Goal: Book appointment/travel/reservation

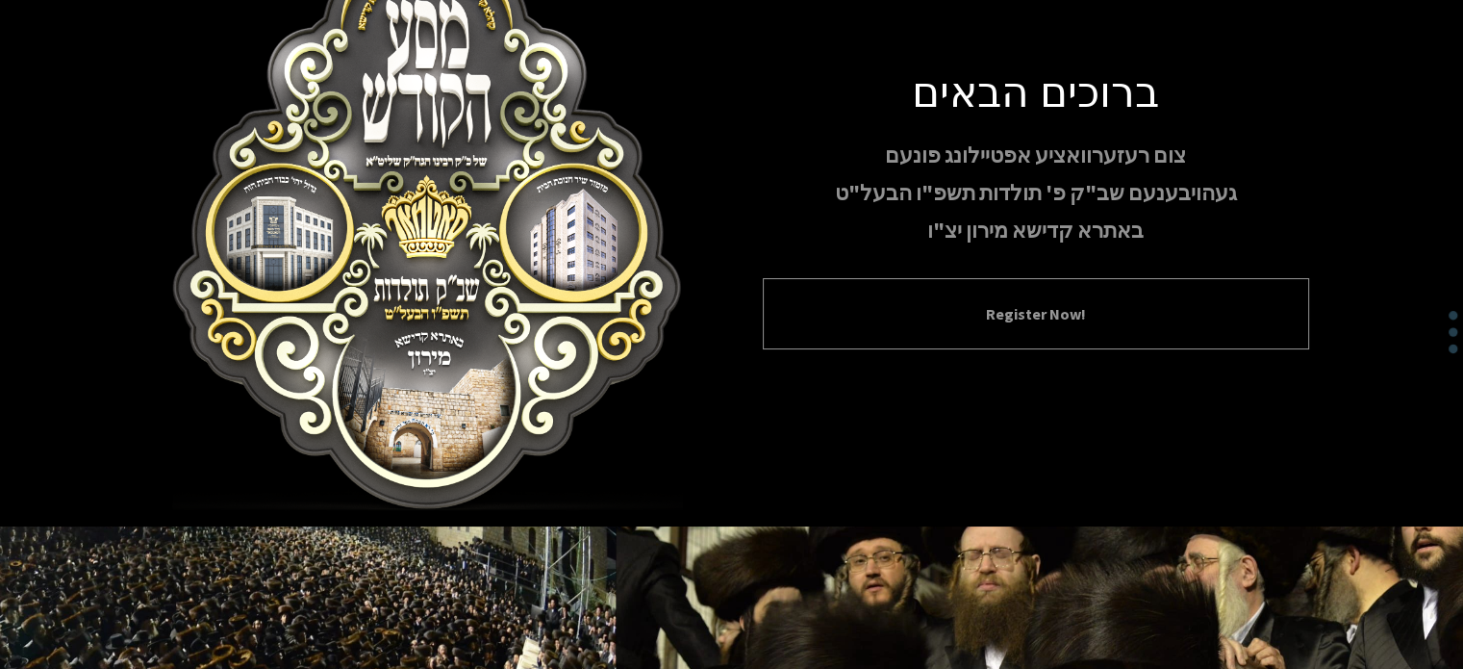
scroll to position [20, 0]
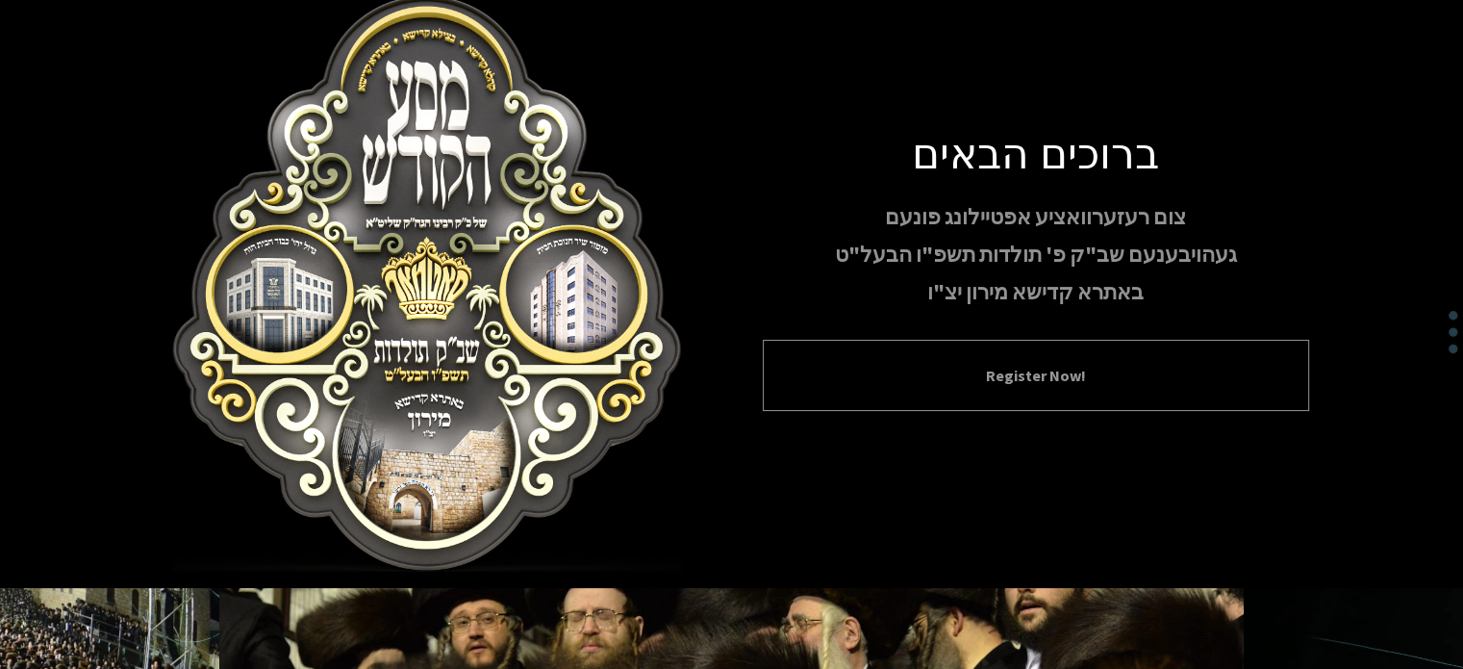
click at [1059, 368] on button "Register Now!" at bounding box center [1036, 375] width 498 height 23
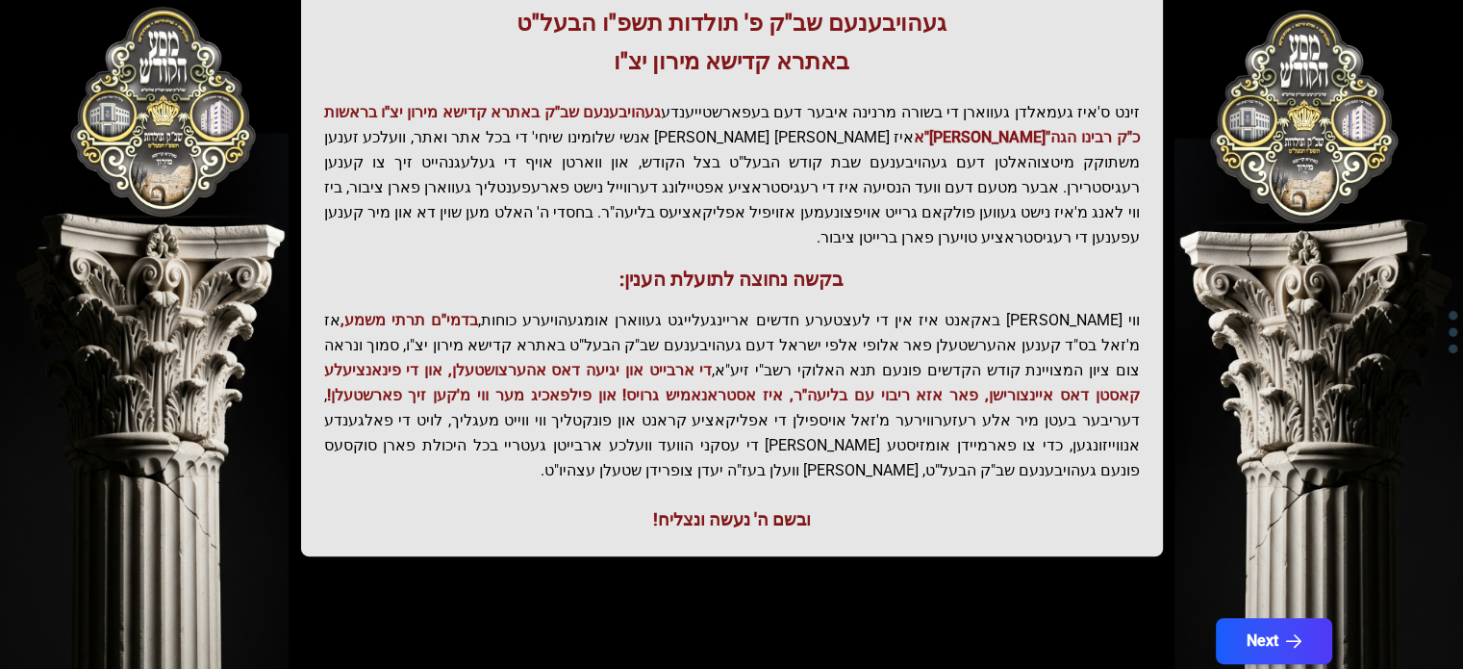
scroll to position [444, 0]
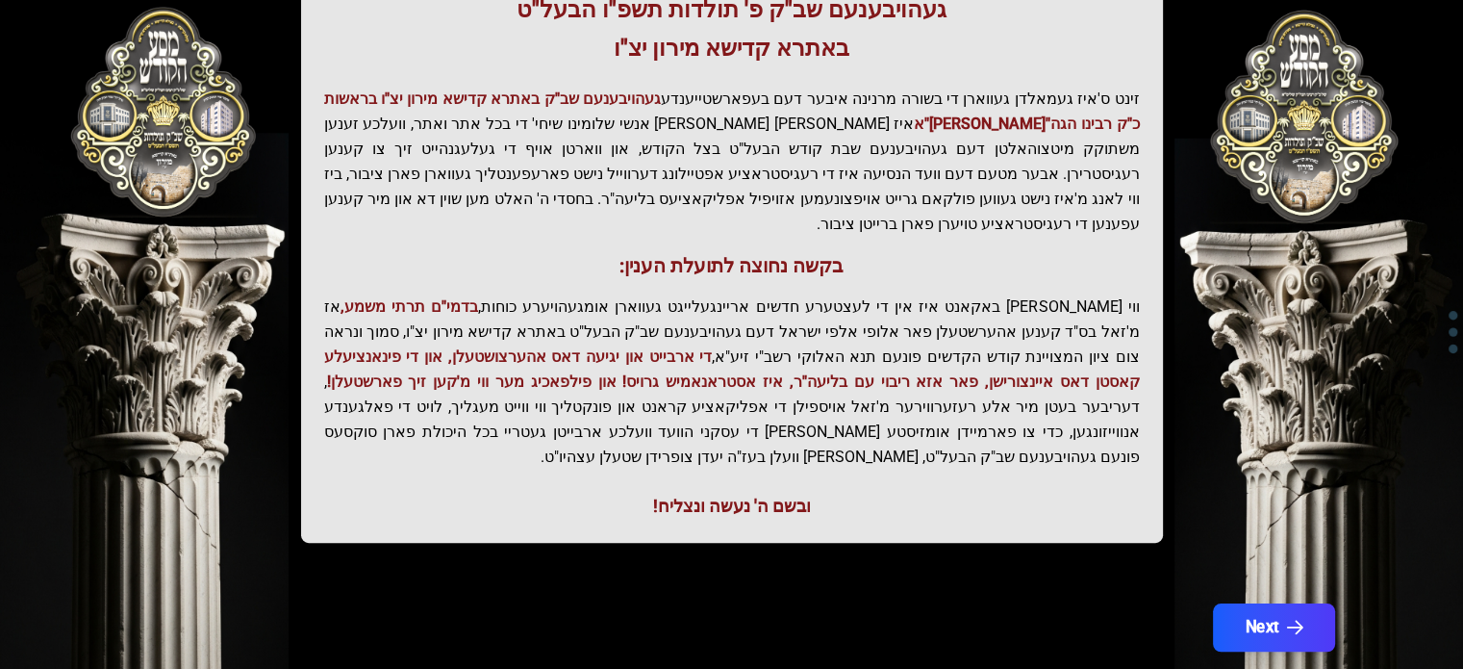
click at [1289, 620] on icon "button" at bounding box center [1294, 628] width 16 height 16
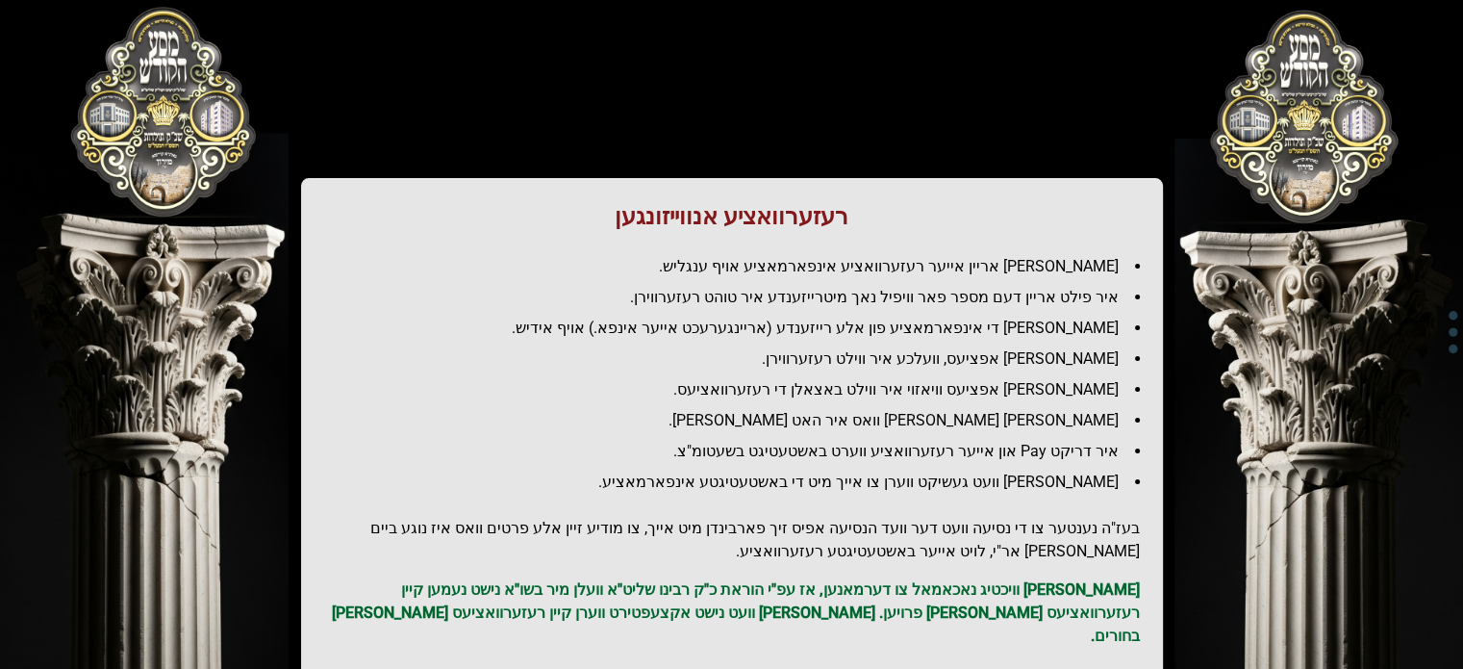
scroll to position [96, 0]
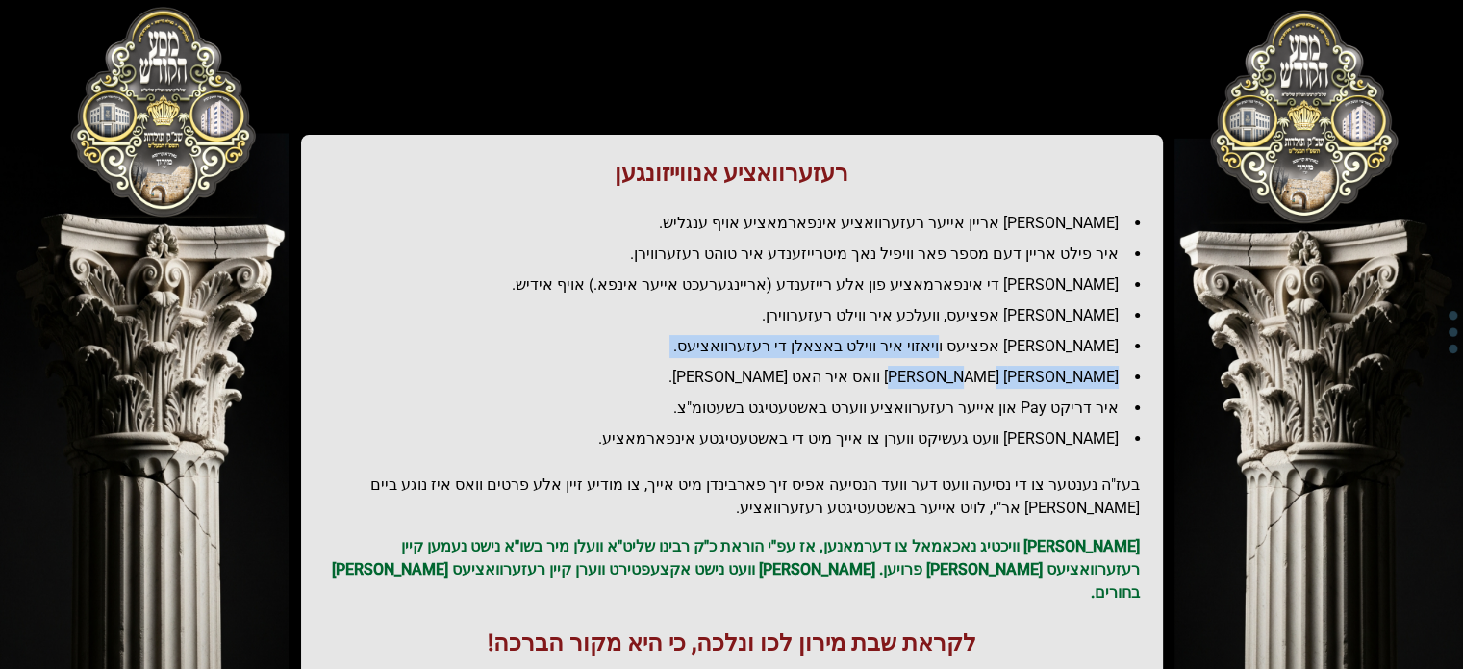
drag, startPoint x: 981, startPoint y: 353, endPoint x: 974, endPoint y: 379, distance: 27.1
click at [974, 379] on ul "[PERSON_NAME] אריין אייער רעזערוואציע אינפארמאציע אויף ענגליש. איר פילט אריין ד…" at bounding box center [732, 331] width 816 height 239
click at [974, 379] on li "[PERSON_NAME] [PERSON_NAME] וואס איר האט [PERSON_NAME]." at bounding box center [740, 377] width 800 height 23
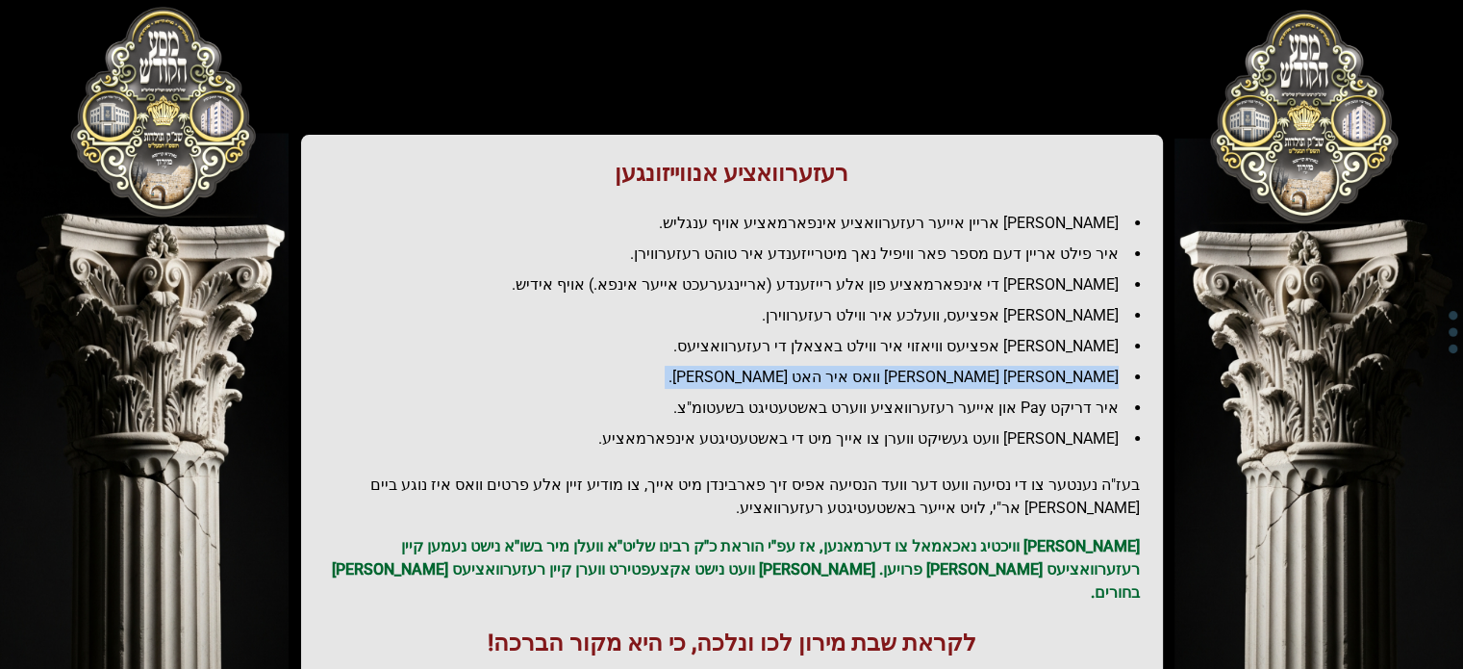
click at [974, 379] on li "[PERSON_NAME] [PERSON_NAME] וואס איר האט [PERSON_NAME]." at bounding box center [740, 377] width 800 height 23
click at [1027, 427] on li "[PERSON_NAME] וועט געשיקט ווערן צו אייך מיט די באשטעטיגטע אינפארמאציע." at bounding box center [740, 438] width 800 height 23
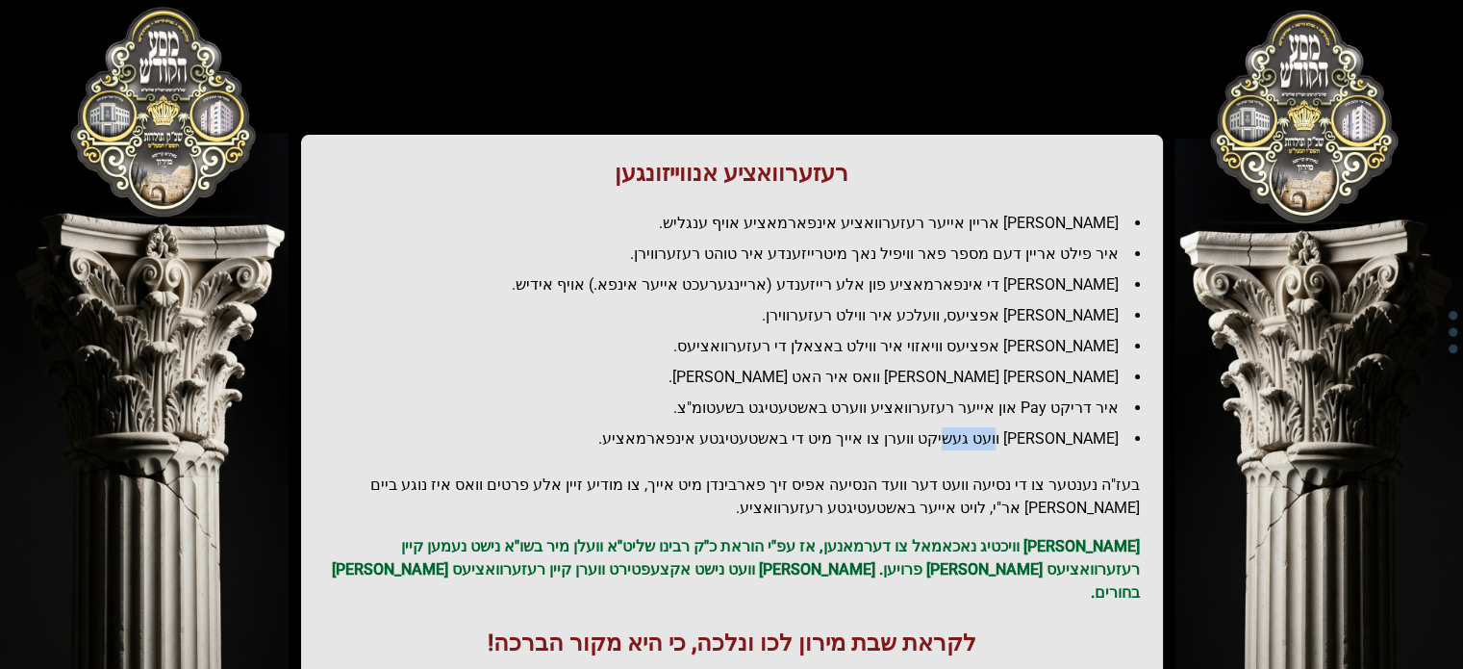
click at [1027, 427] on li "[PERSON_NAME] וועט געשיקט ווערן צו אייך מיט די באשטעטיגטע אינפארמאציע." at bounding box center [740, 438] width 800 height 23
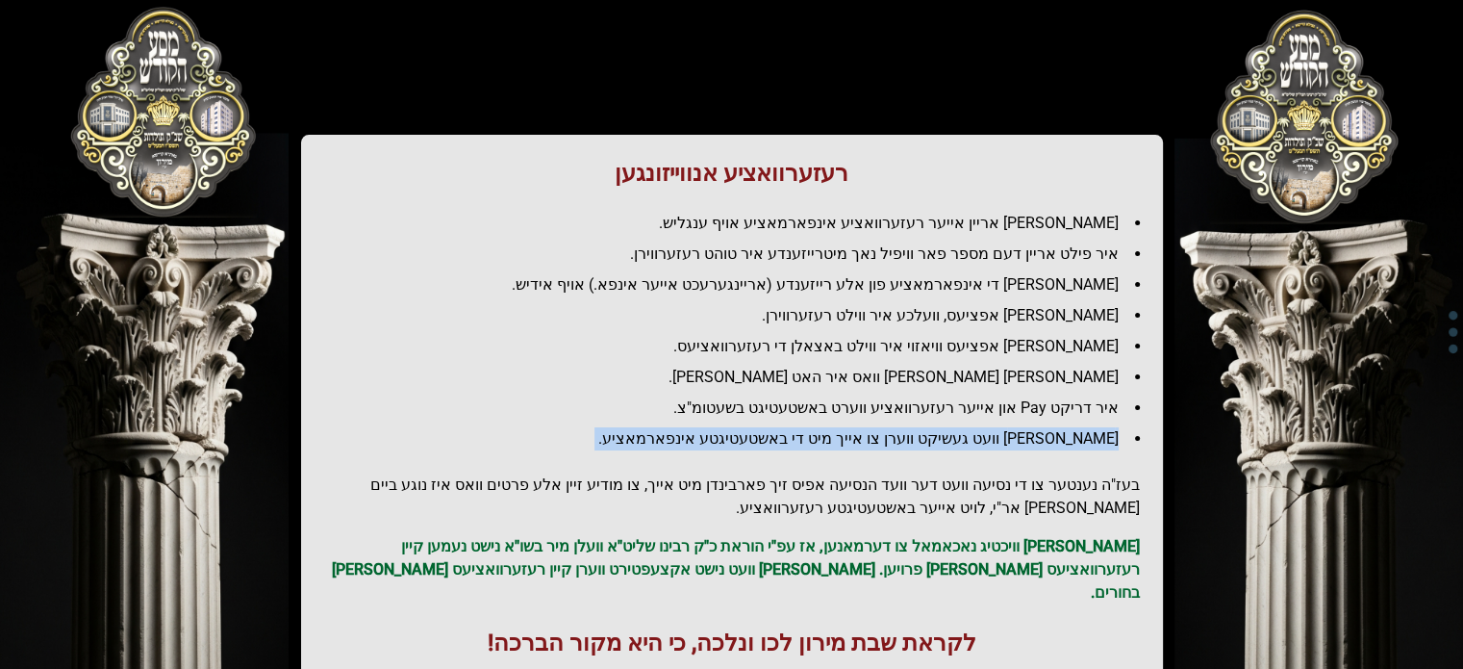
click at [1027, 427] on li "[PERSON_NAME] וועט געשיקט ווערן צו אייך מיט די באשטעטיגטע אינפארמאציע." at bounding box center [740, 438] width 800 height 23
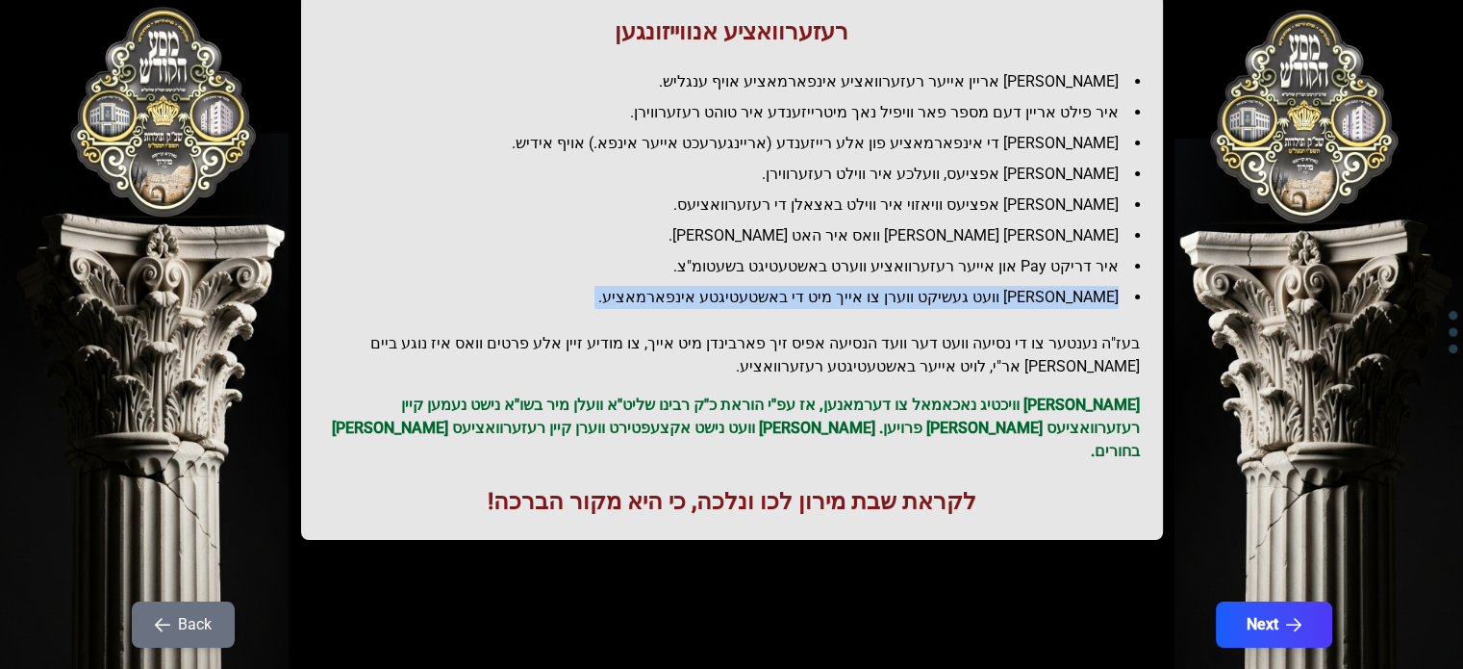
scroll to position [262, 0]
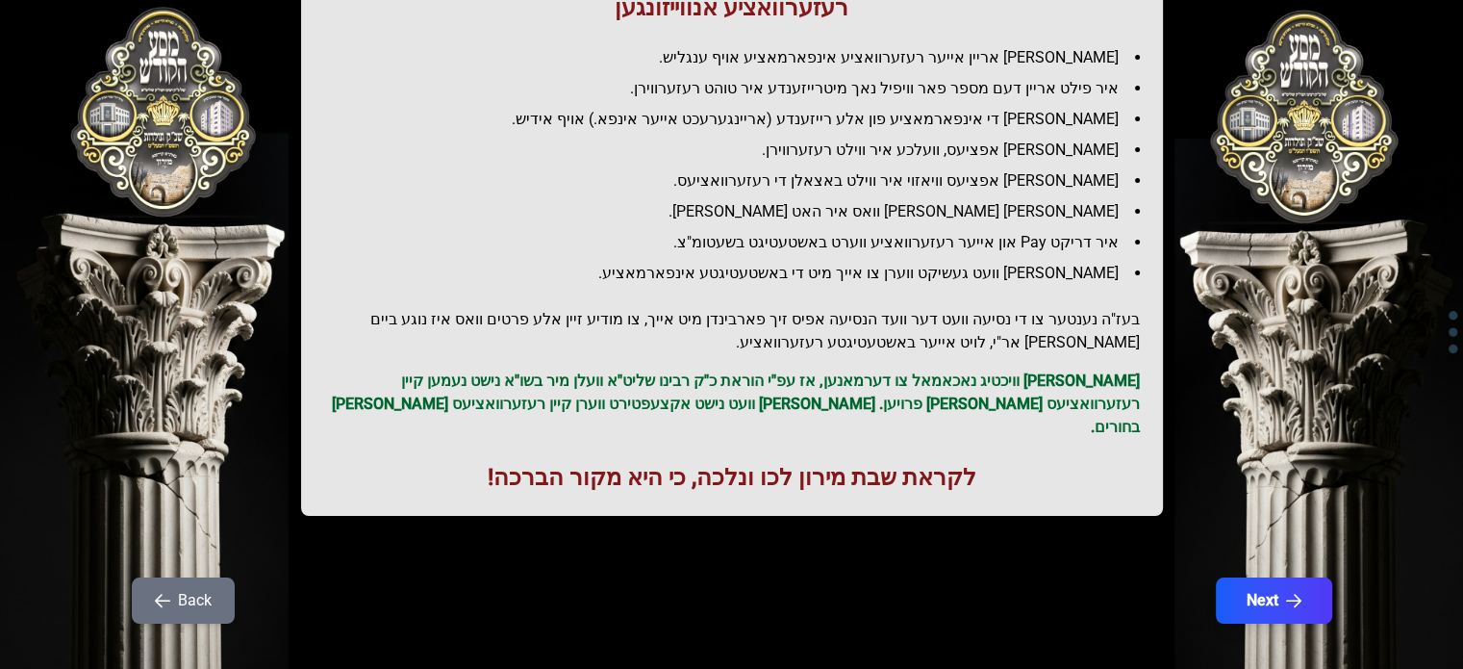
click at [1027, 426] on div "רעזערוואציע אנווייזונגען איר לייגט אריין אייער רעזערוואציע אינפארמאציע אויף ענג…" at bounding box center [732, 242] width 862 height 546
click at [1279, 592] on button "Next" at bounding box center [1273, 600] width 122 height 48
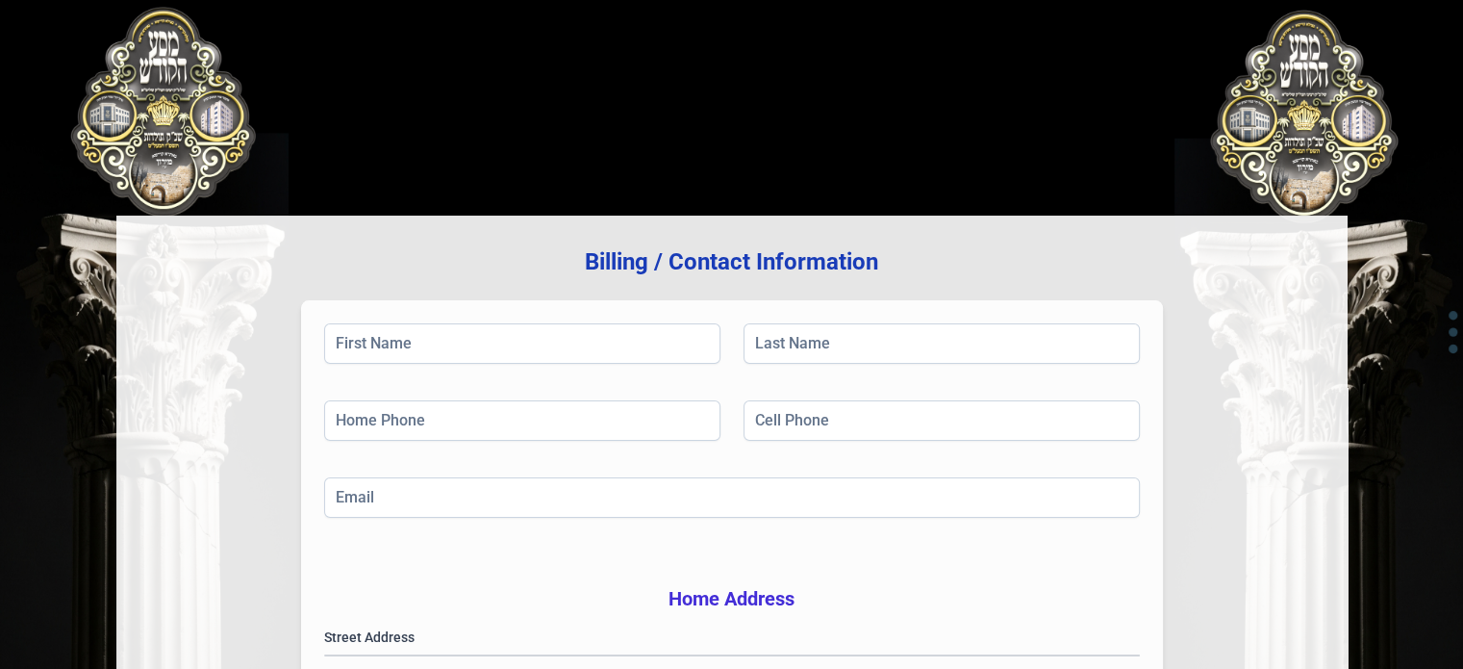
scroll to position [0, 0]
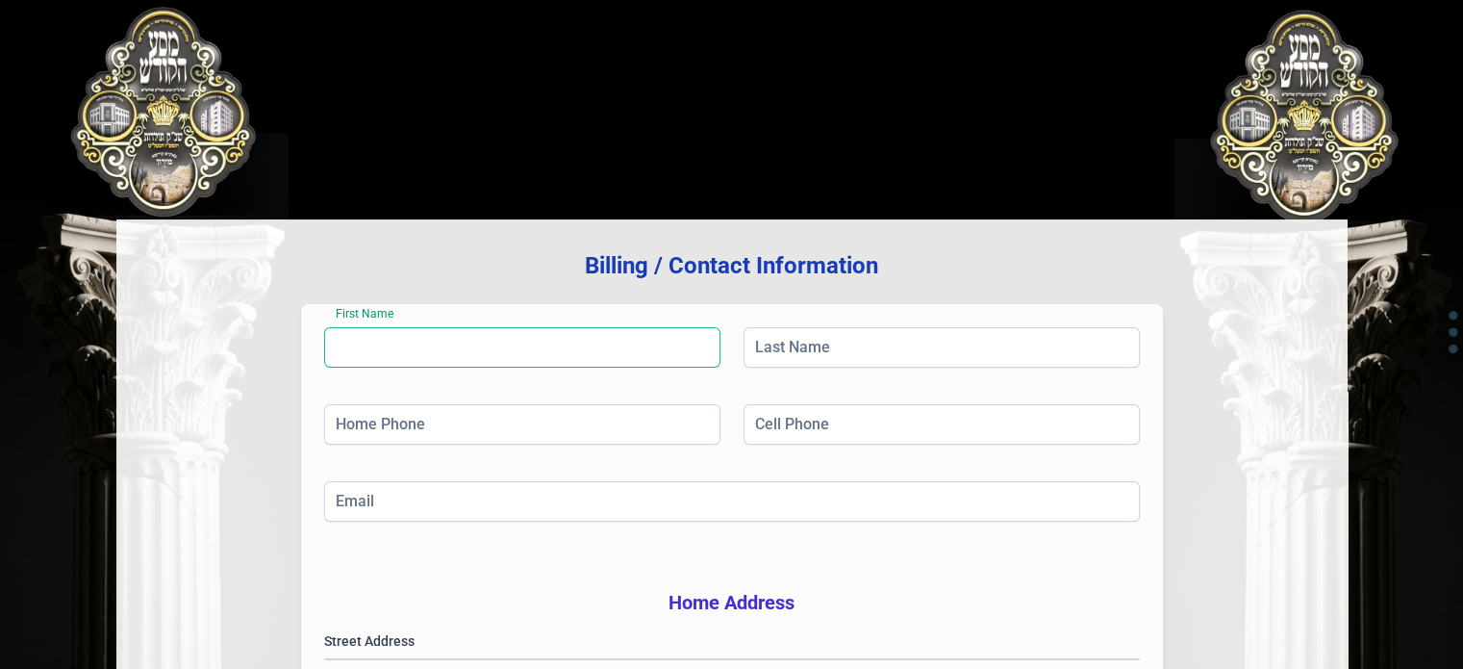
click at [624, 345] on input "First Name" at bounding box center [522, 347] width 396 height 40
type input "[PERSON_NAME]"
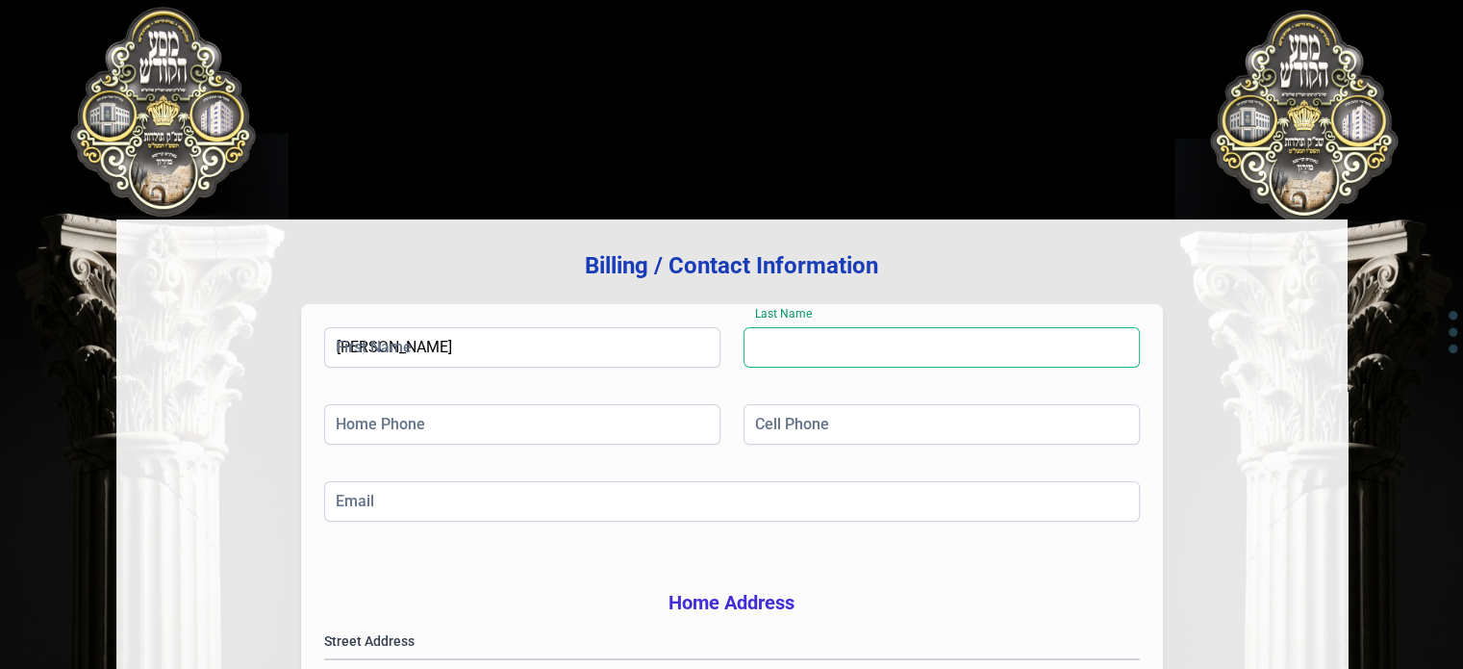
type input "[PERSON_NAME]"
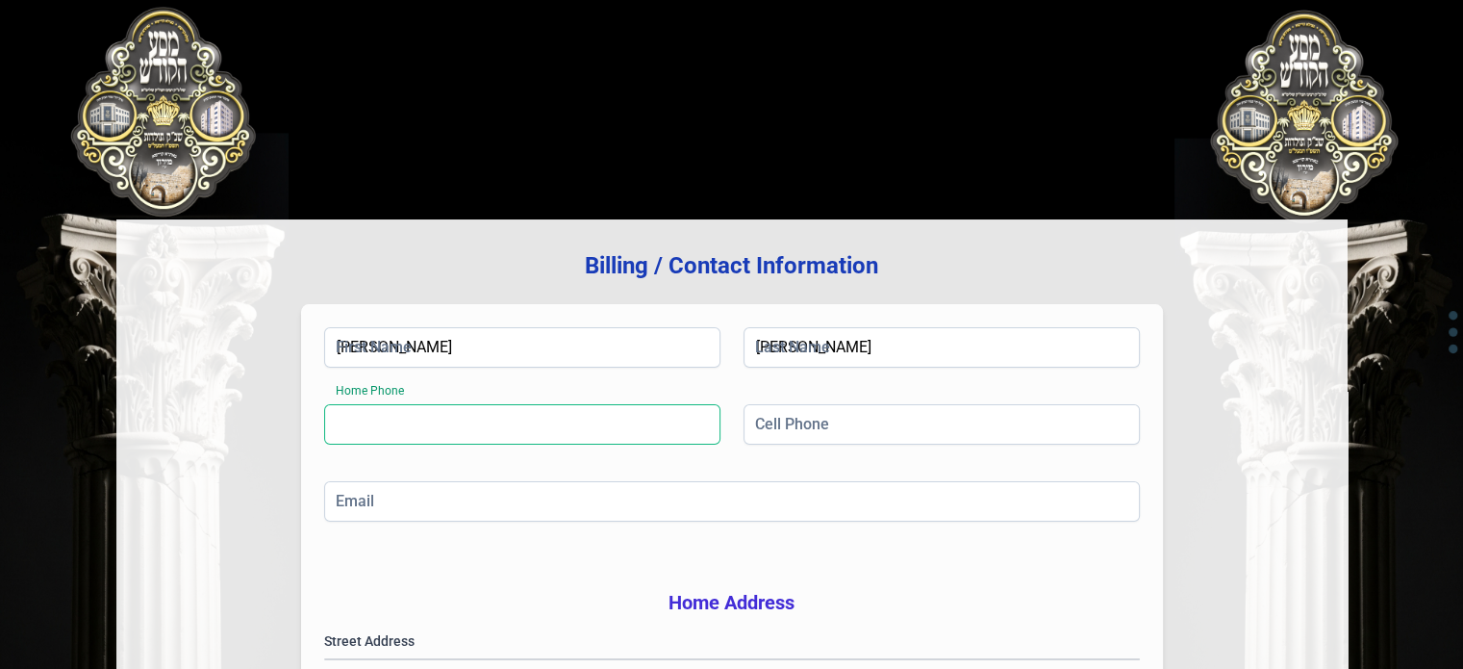
type input "[PHONE_NUMBER]"
type input "[EMAIL_ADDRESS][DOMAIN_NAME]"
type input "401"
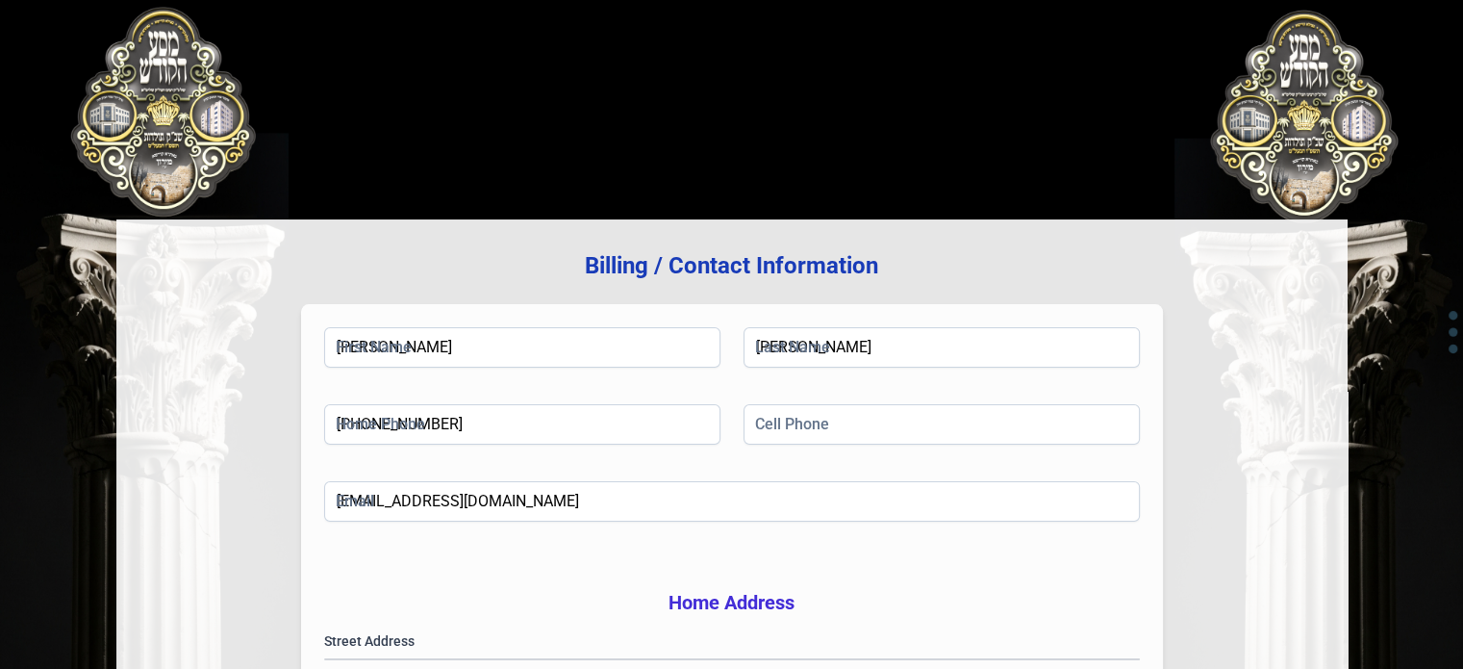
type input "Monroe"
type input "NY"
type input "10950"
click at [804, 418] on input "Cell Phone" at bounding box center [942, 424] width 396 height 40
type input "[PHONE_NUMBER]"
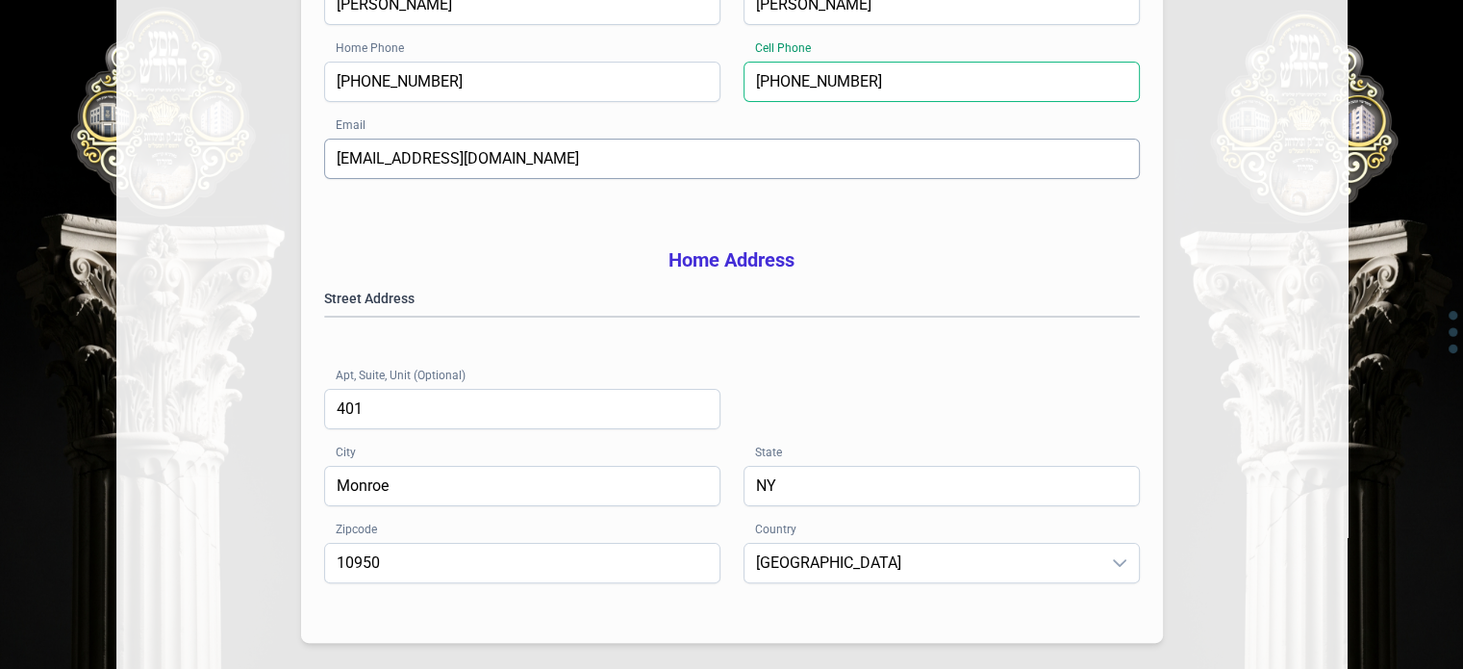
scroll to position [385, 0]
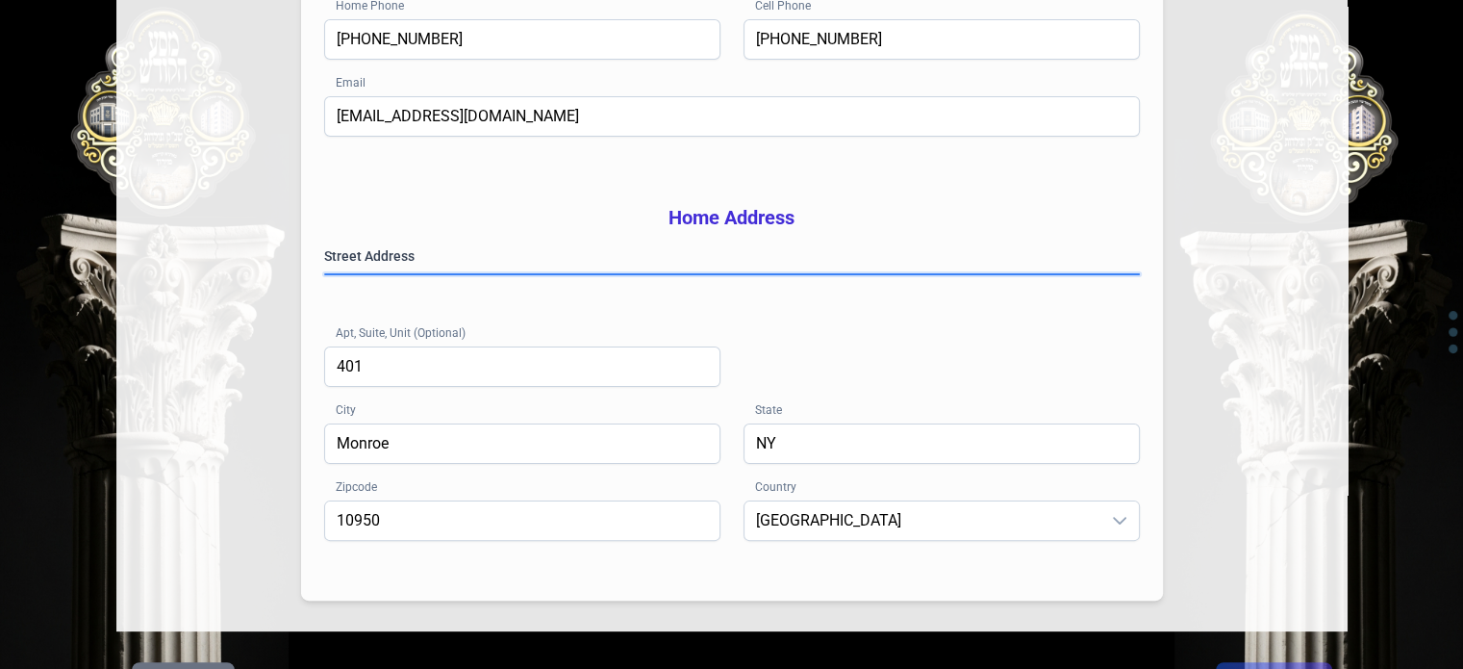
click at [325, 274] on gmp-place-autocomplete at bounding box center [325, 274] width 0 height 0
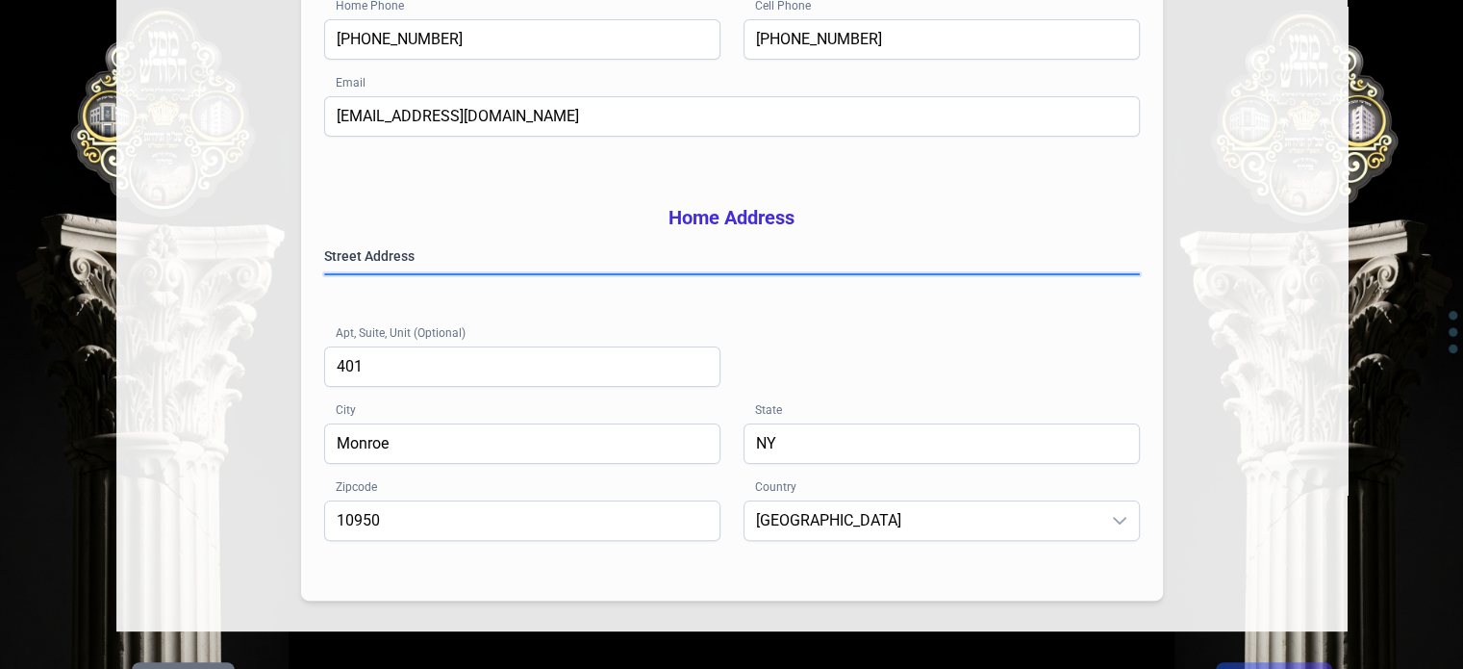
click at [325, 274] on gmp-place-autocomplete at bounding box center [325, 274] width 0 height 0
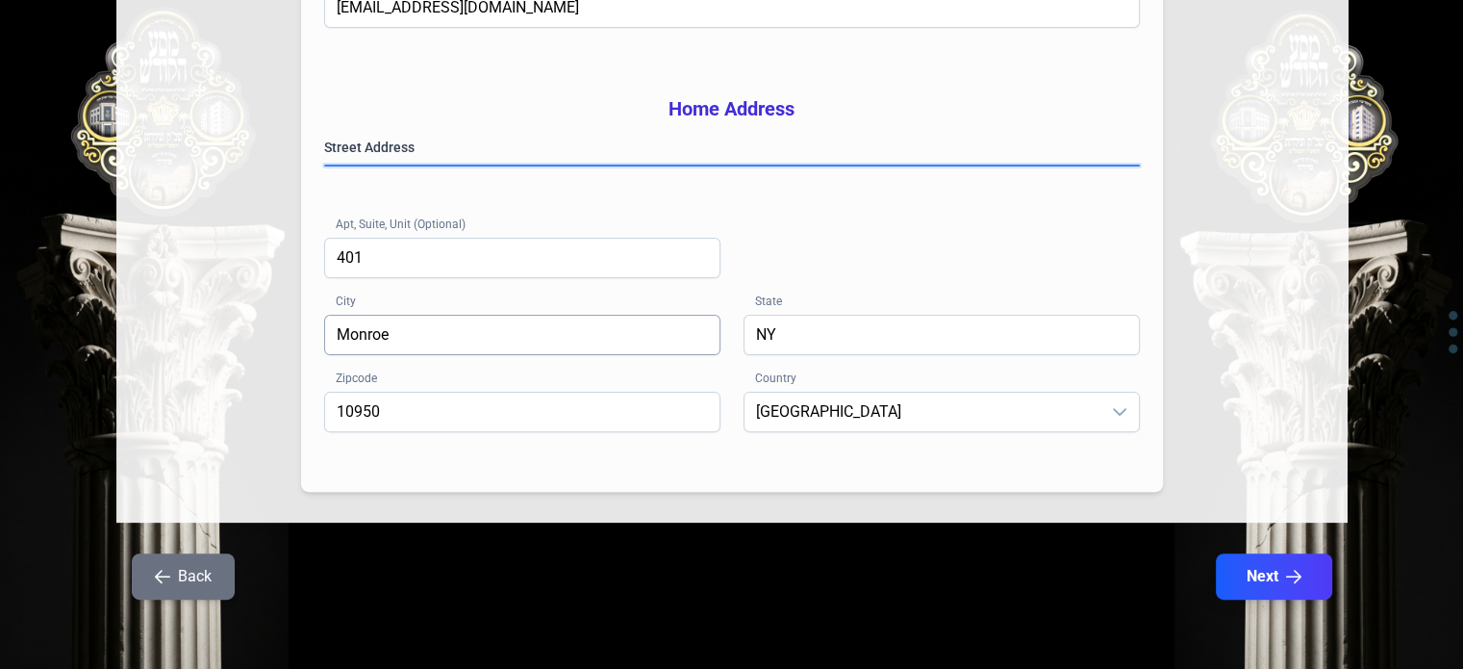
scroll to position [521, 0]
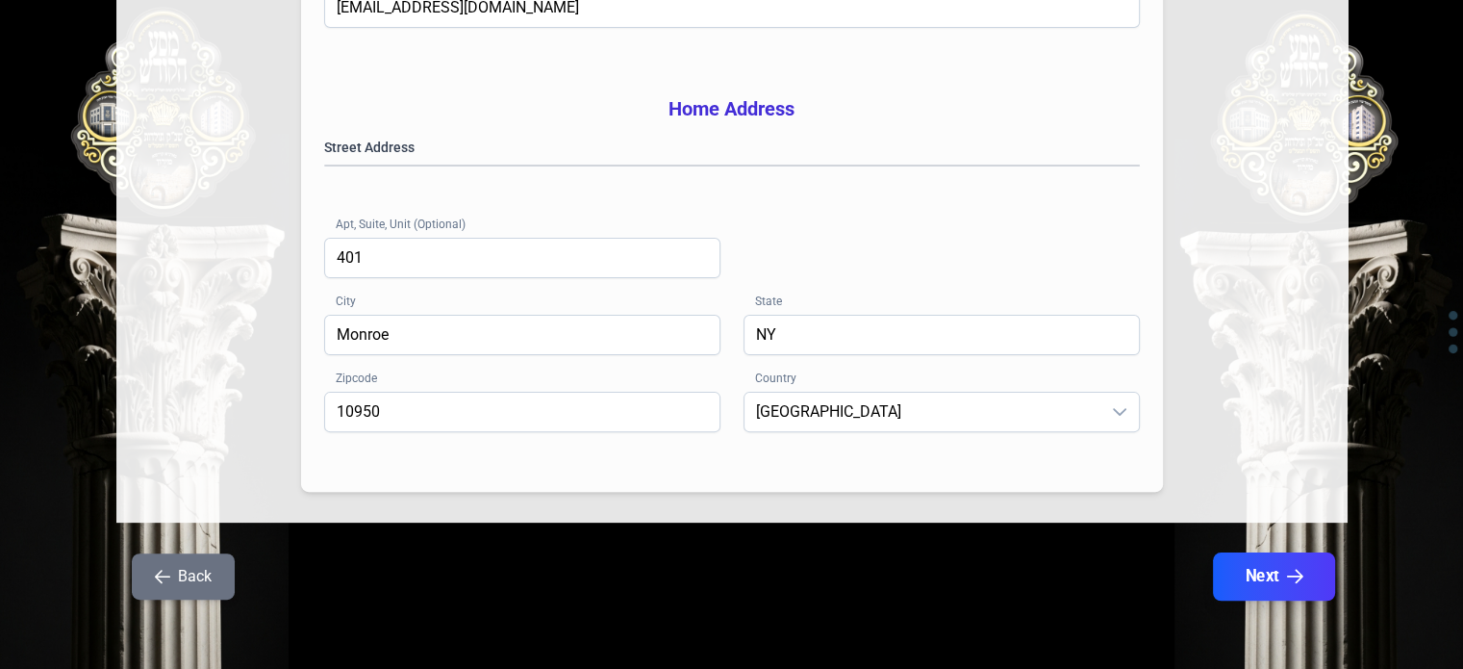
click at [1275, 569] on button "Next" at bounding box center [1273, 576] width 122 height 48
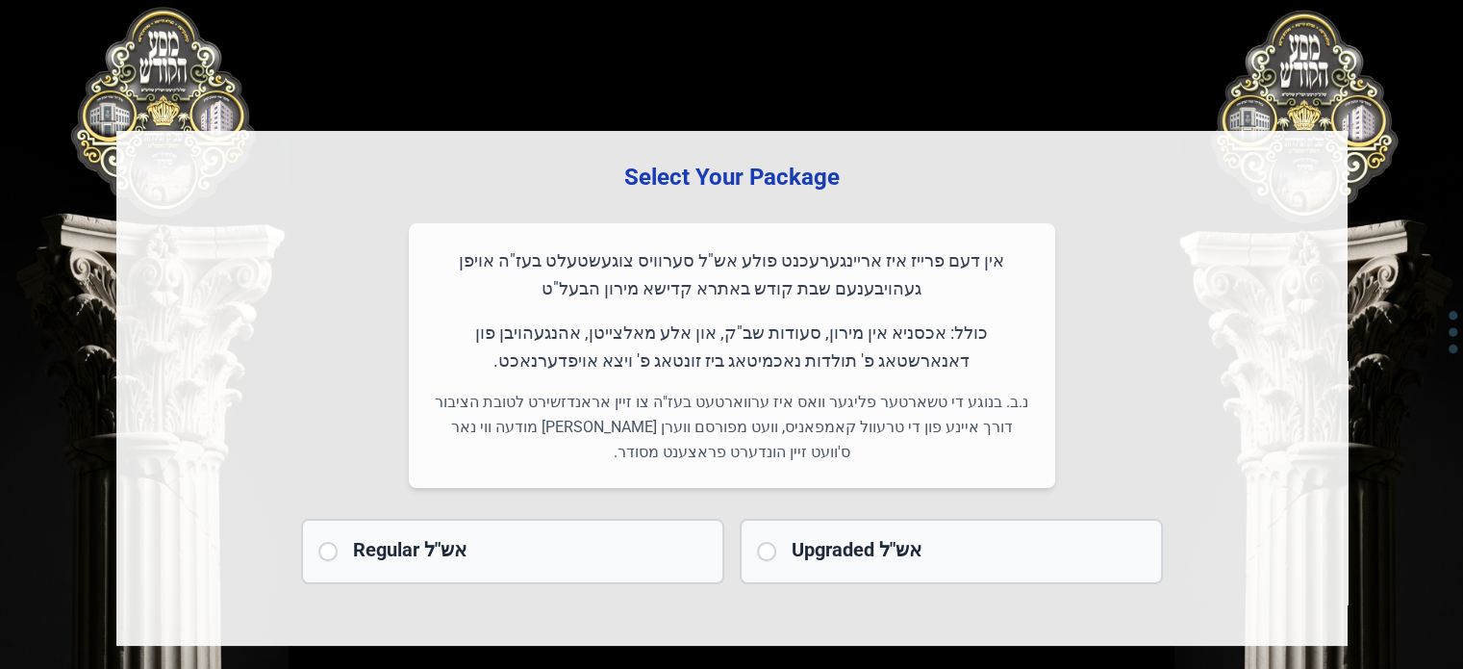
scroll to position [0, 0]
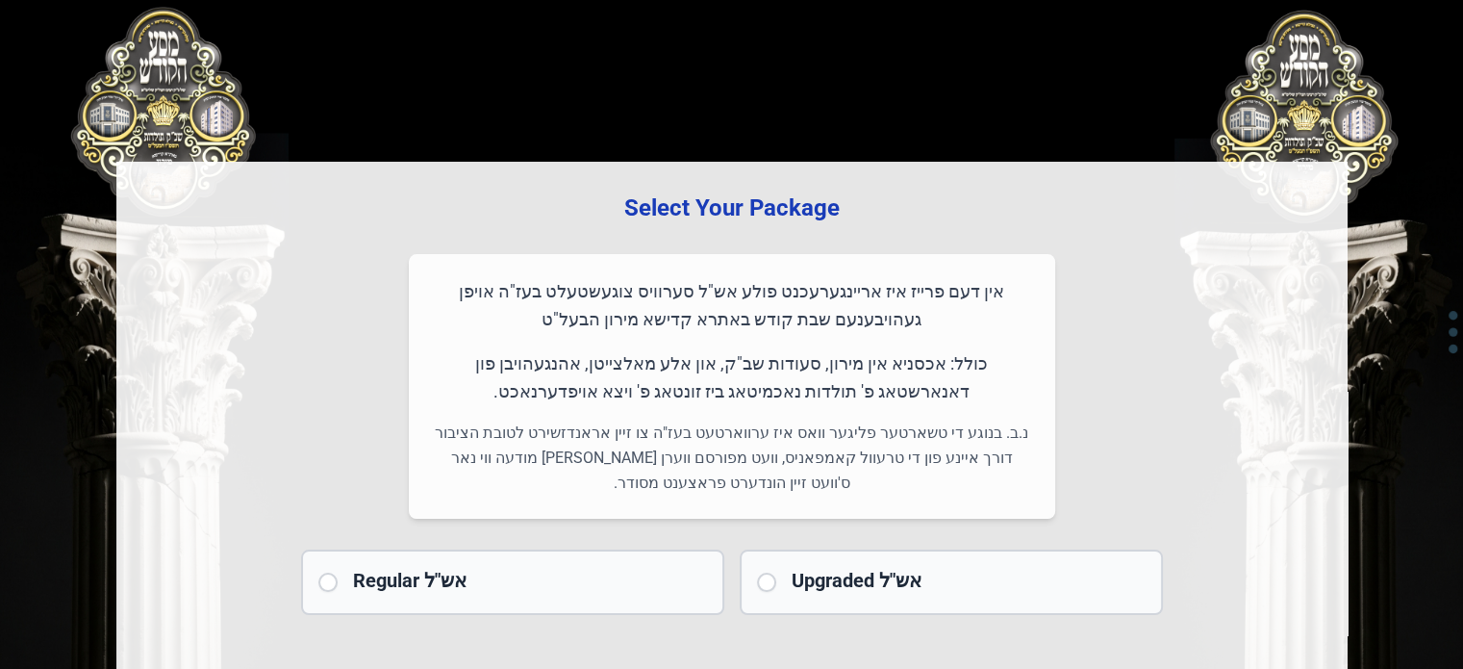
click at [553, 575] on h2 "Regular אש"ל" at bounding box center [530, 580] width 354 height 27
radio input "true"
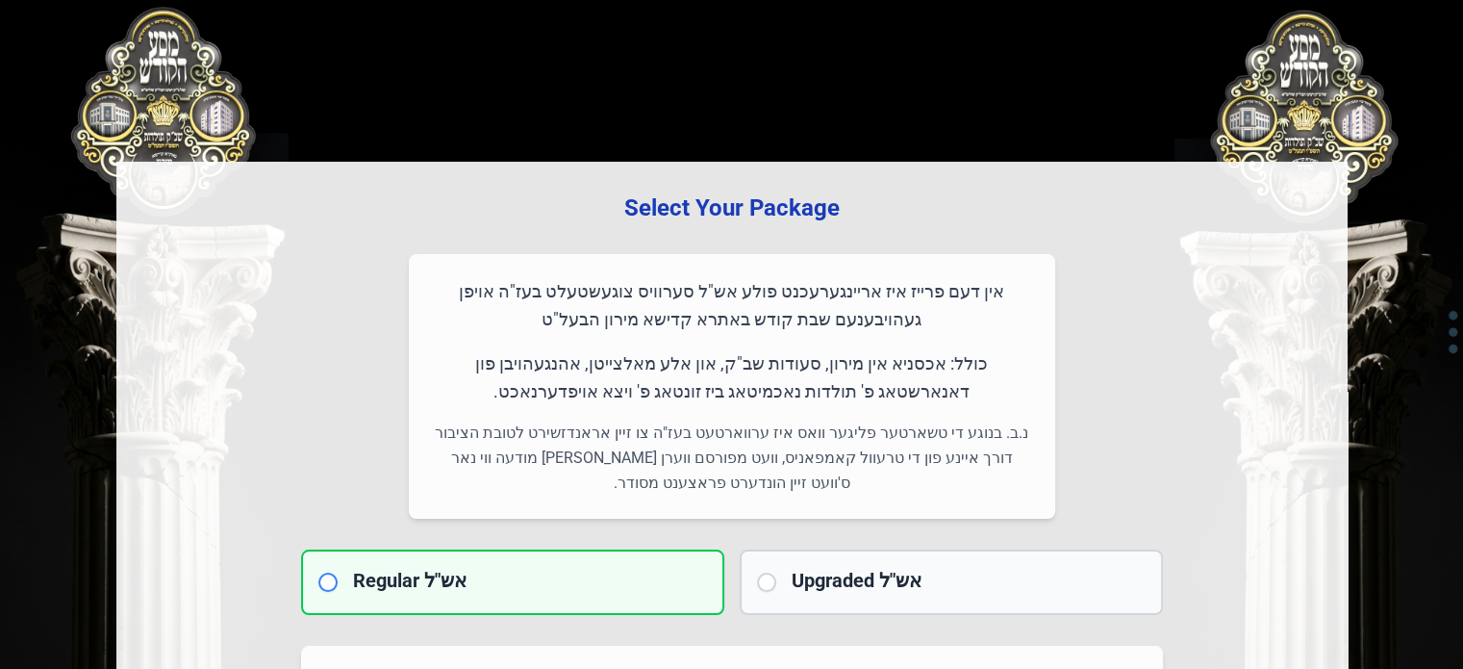
click at [338, 586] on div "Regular אש"ל" at bounding box center [512, 581] width 423 height 65
click at [319, 583] on input "radio" at bounding box center [327, 581] width 19 height 19
click at [330, 584] on input "radio" at bounding box center [327, 581] width 19 height 19
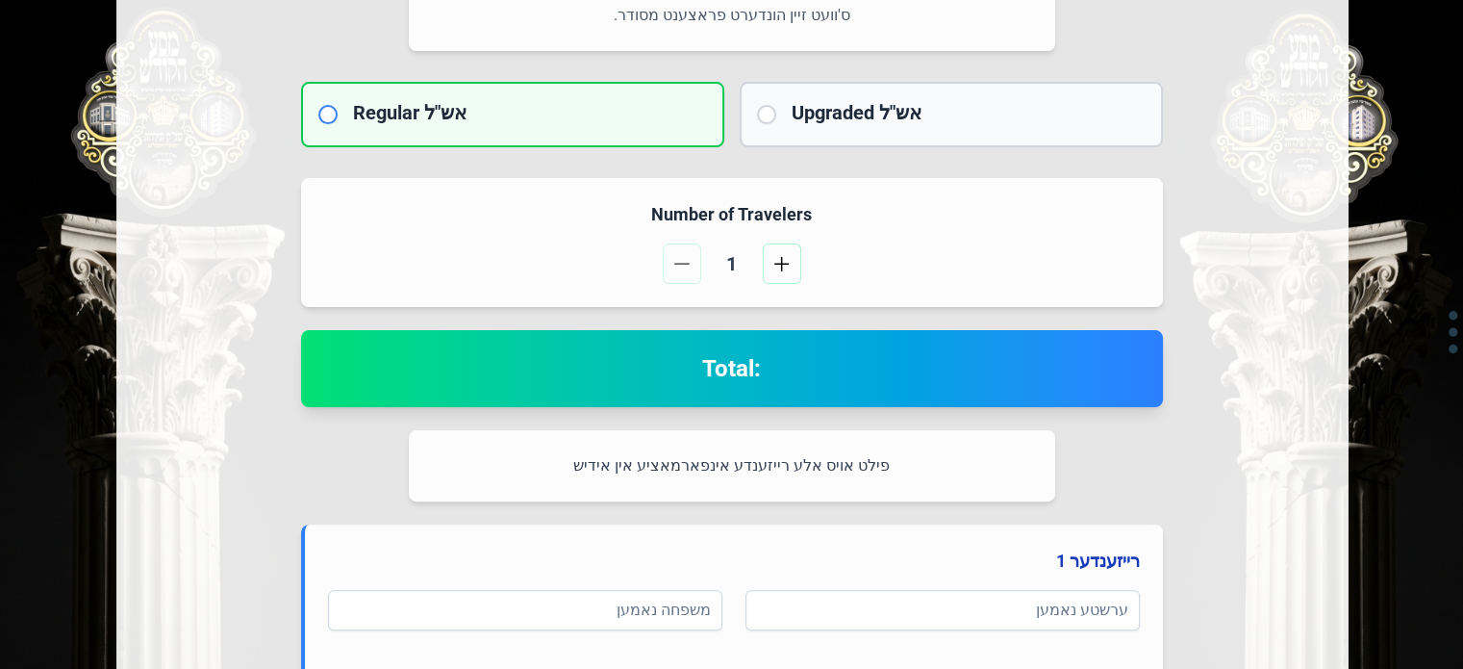
scroll to position [577, 0]
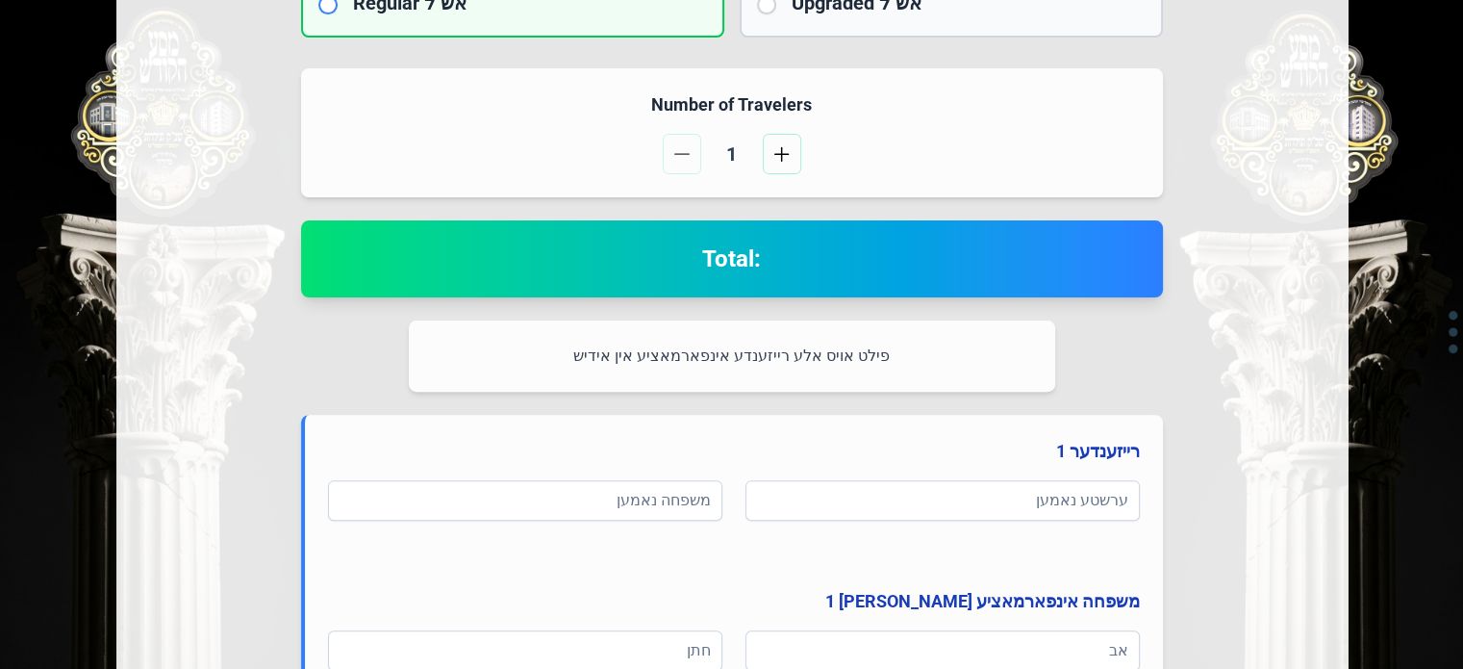
click at [759, 272] on h2 "Total:" at bounding box center [732, 258] width 816 height 31
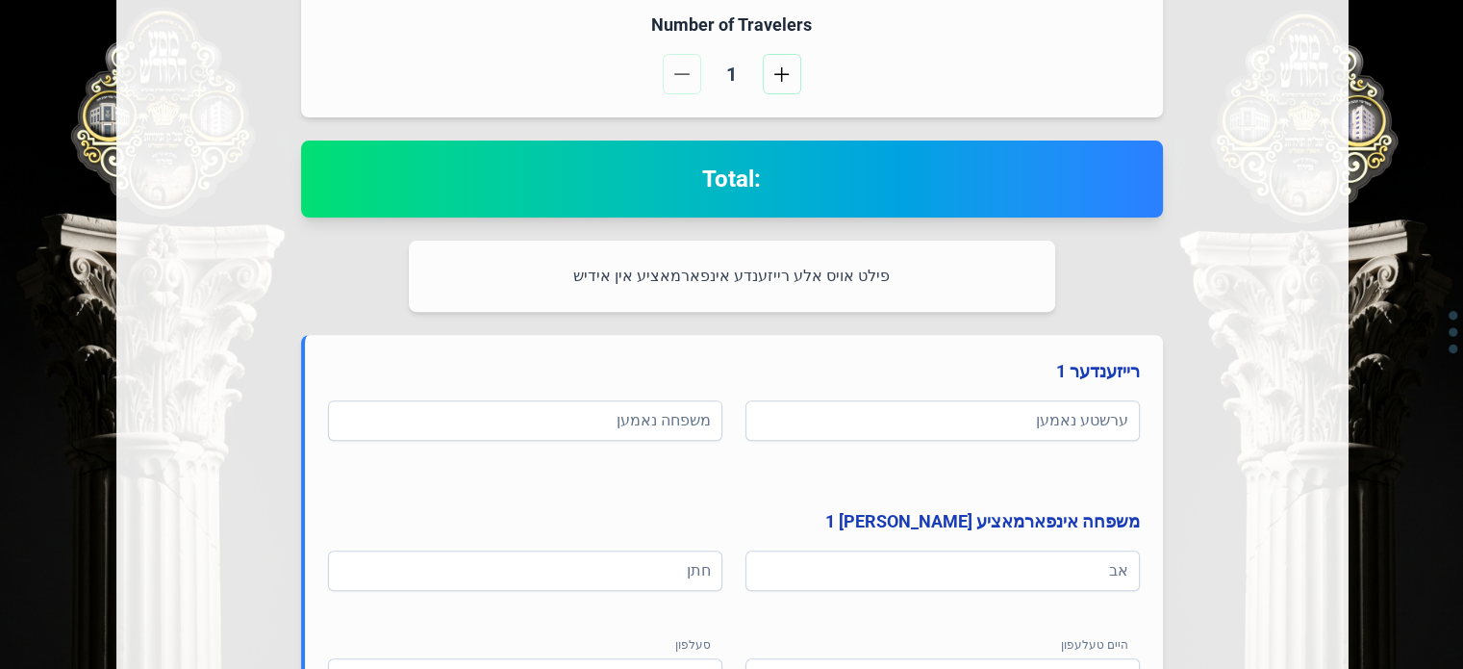
scroll to position [770, 0]
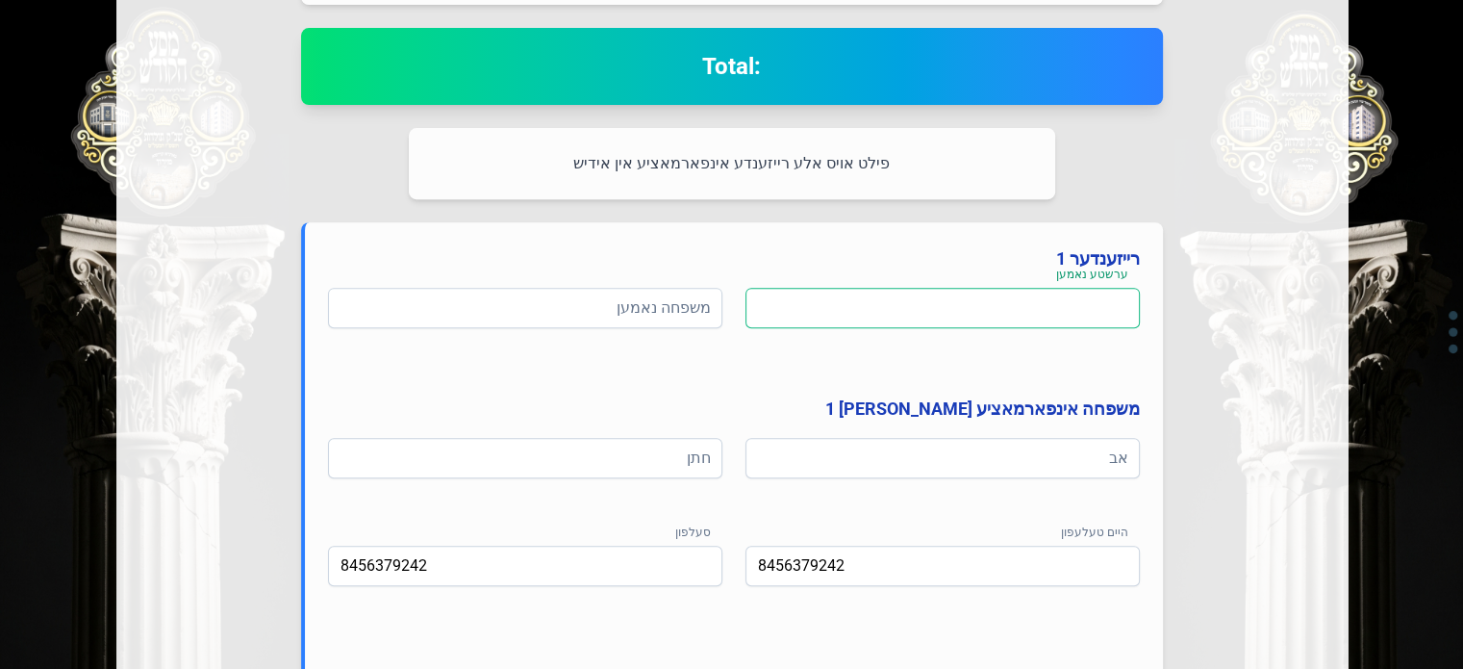
click at [937, 301] on input at bounding box center [943, 308] width 394 height 40
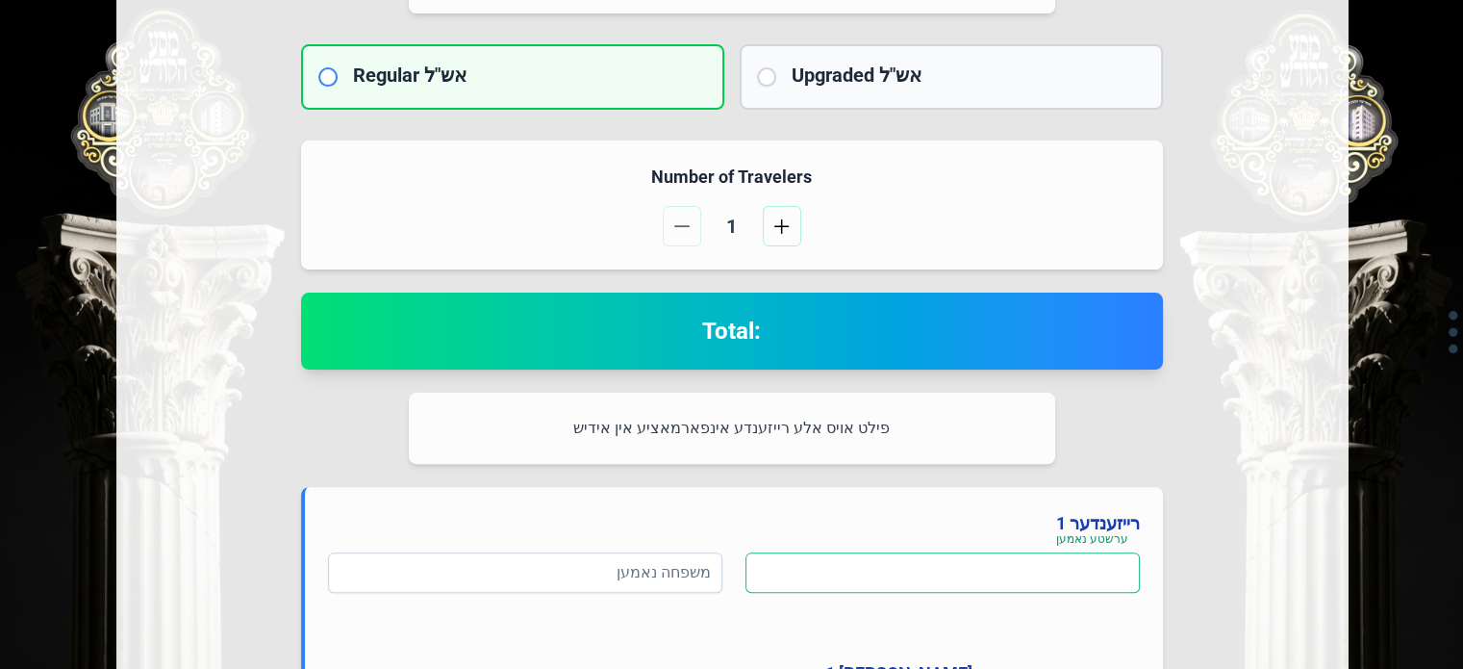
scroll to position [289, 0]
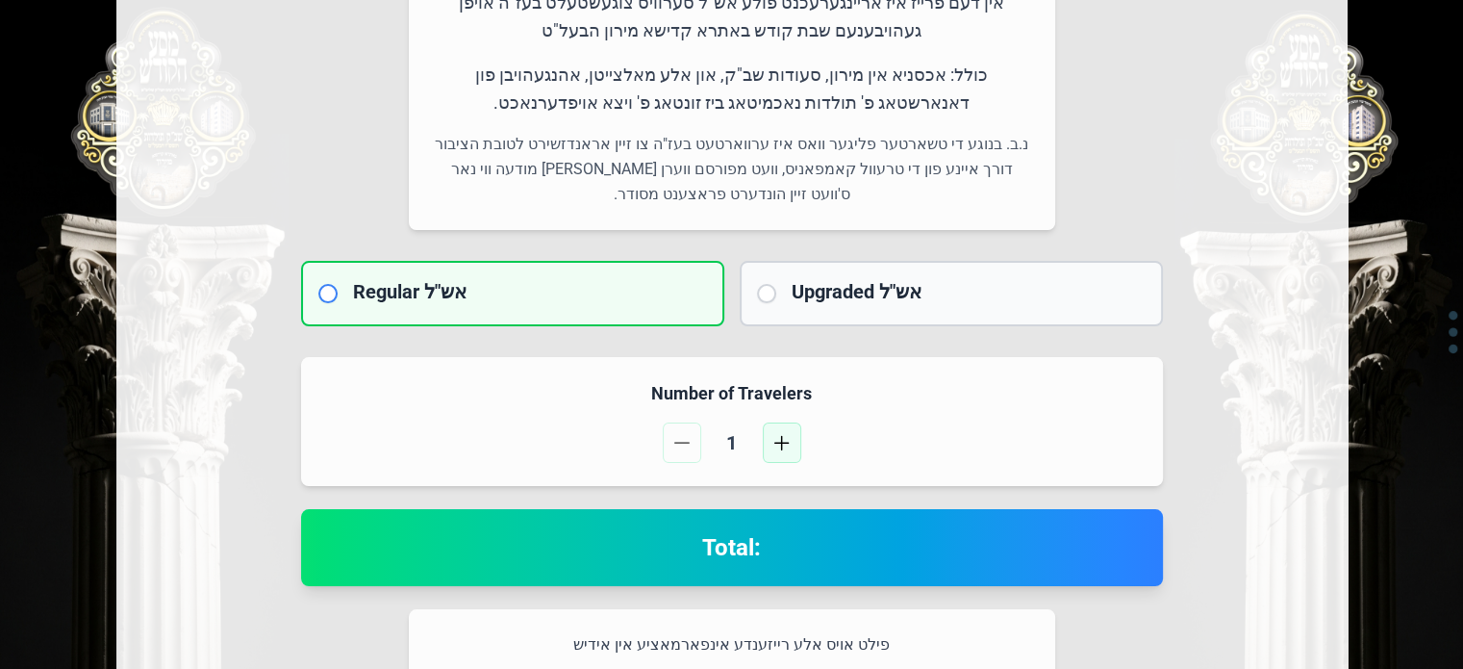
click at [771, 435] on button "button" at bounding box center [782, 442] width 38 height 40
click at [690, 453] on button "button" at bounding box center [682, 442] width 38 height 40
click at [726, 542] on h2 "Total:" at bounding box center [732, 547] width 816 height 31
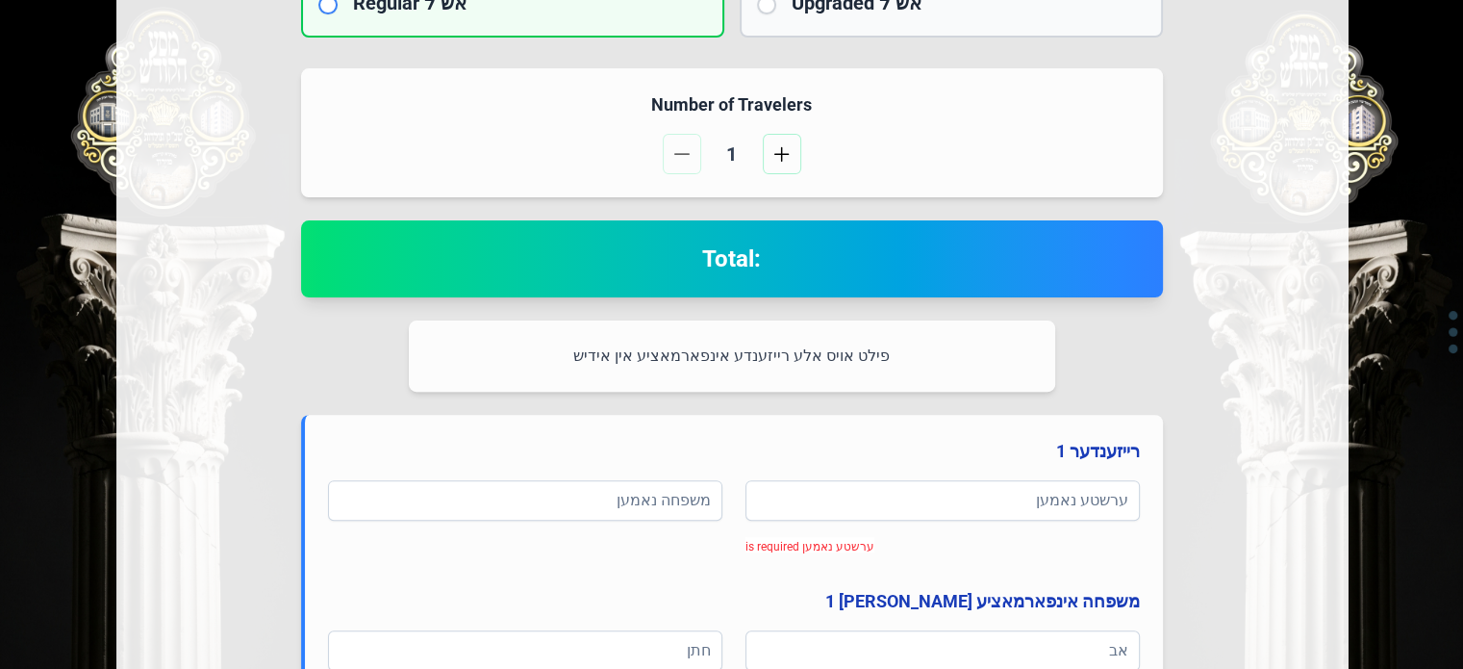
click at [785, 257] on h2 "Total:" at bounding box center [732, 258] width 816 height 31
click at [763, 261] on h2 "Total:" at bounding box center [732, 258] width 816 height 31
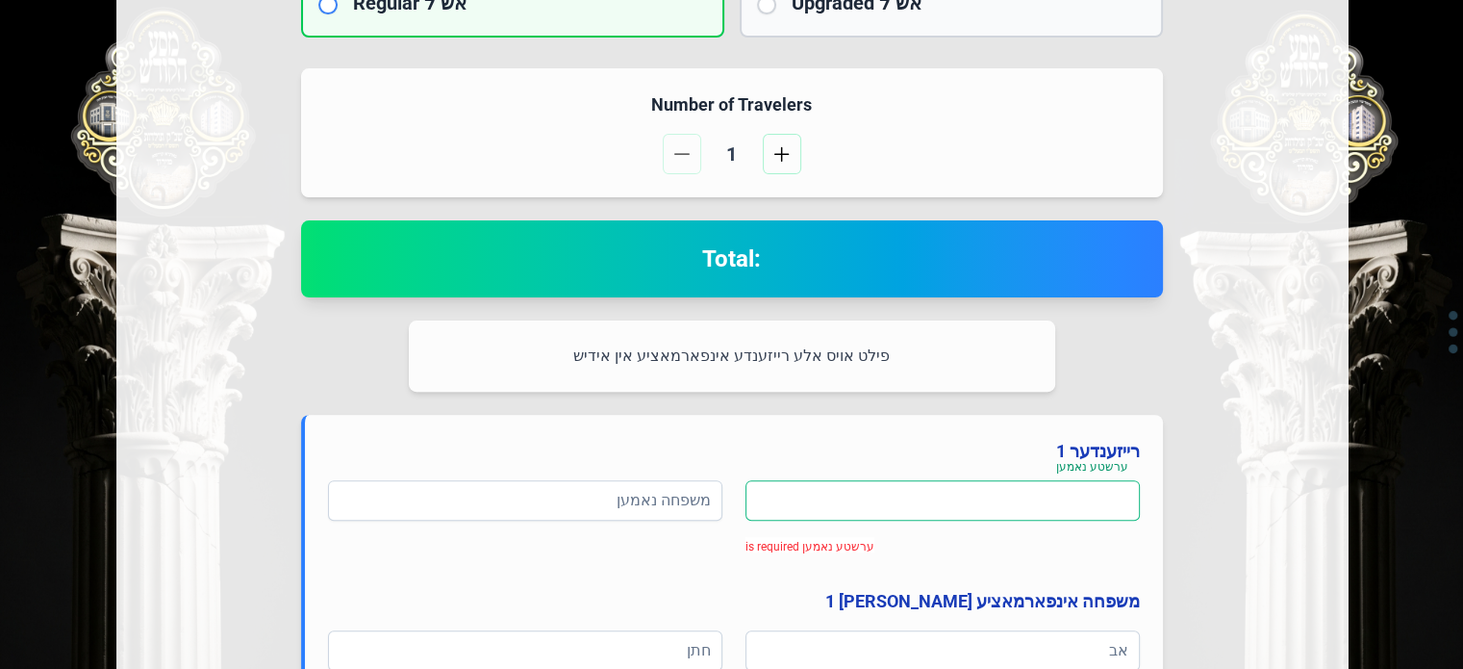
click at [947, 493] on input at bounding box center [943, 500] width 394 height 40
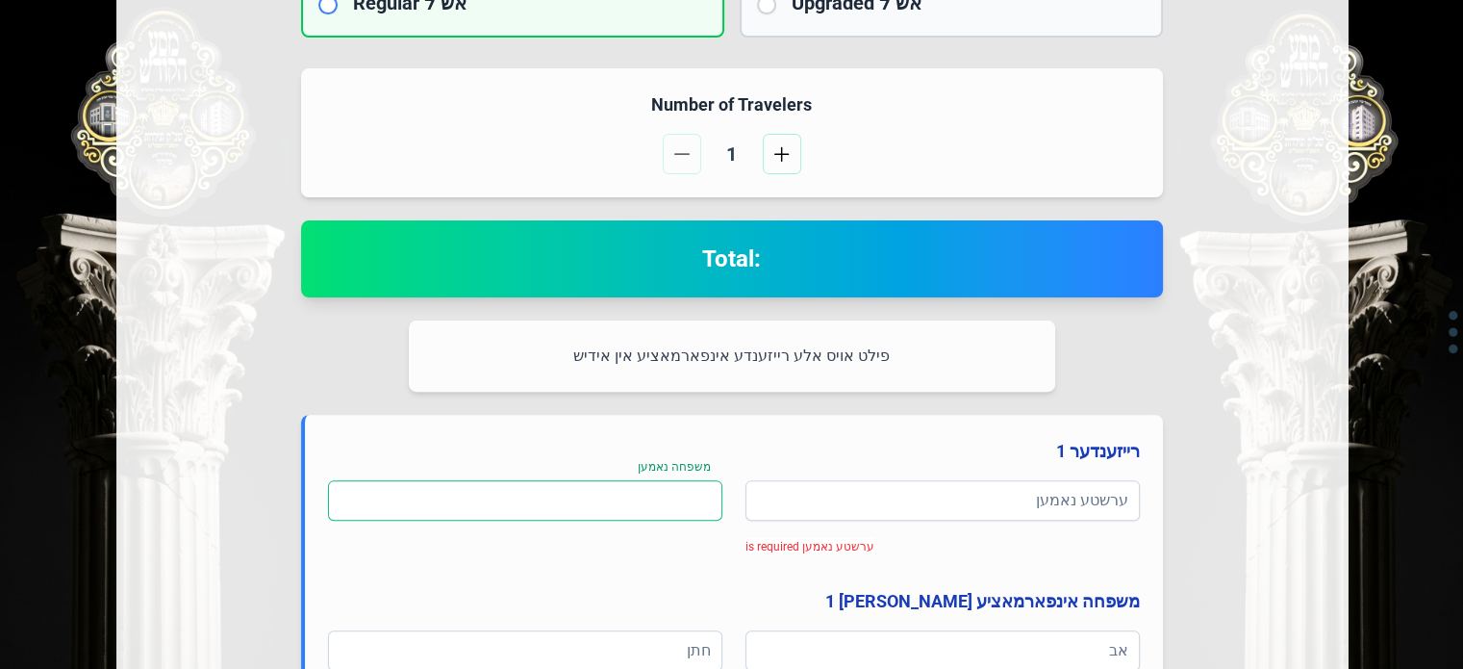
click at [676, 502] on input at bounding box center [525, 500] width 394 height 40
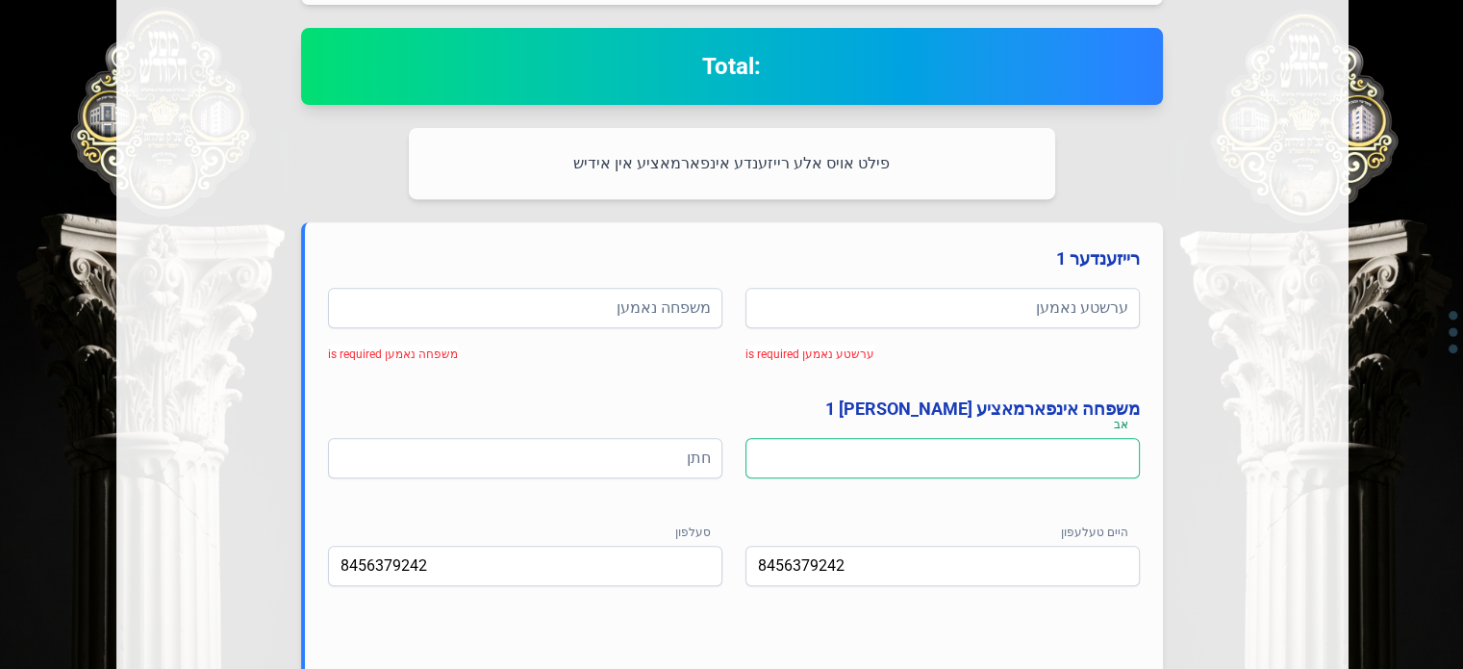
click at [933, 454] on input at bounding box center [943, 458] width 394 height 40
click at [638, 467] on input at bounding box center [525, 458] width 394 height 40
click at [640, 560] on input "8456379242" at bounding box center [525, 565] width 394 height 40
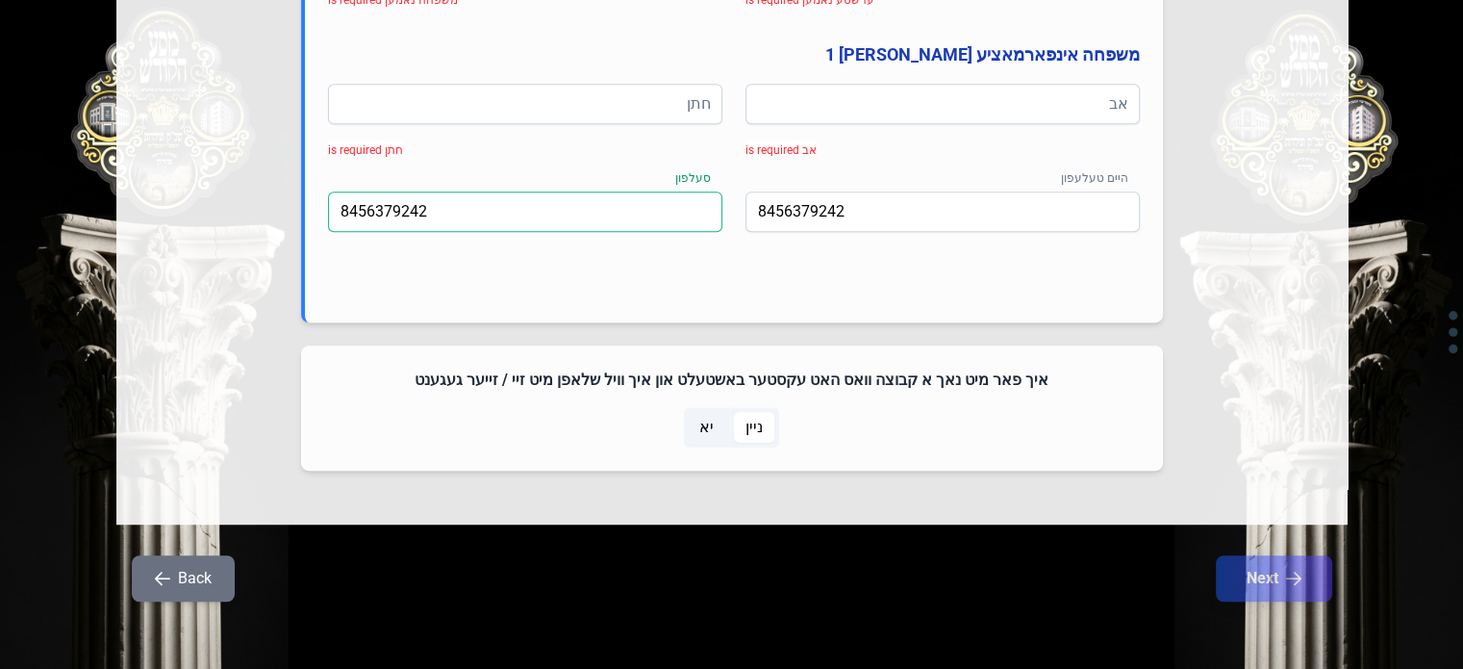
scroll to position [739, 0]
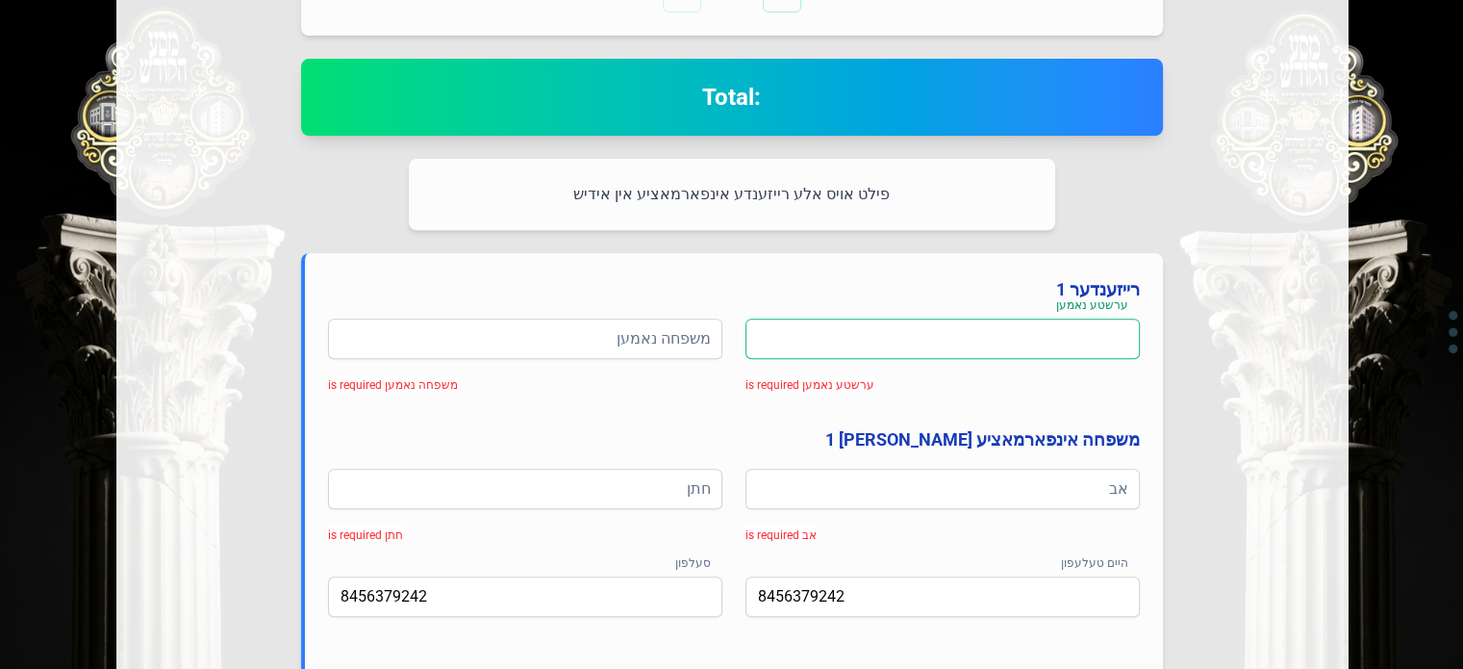
click at [1012, 337] on input at bounding box center [943, 338] width 394 height 40
click at [1043, 326] on input "hartk ztc" at bounding box center [943, 338] width 394 height 40
type input "[PERSON_NAME]"
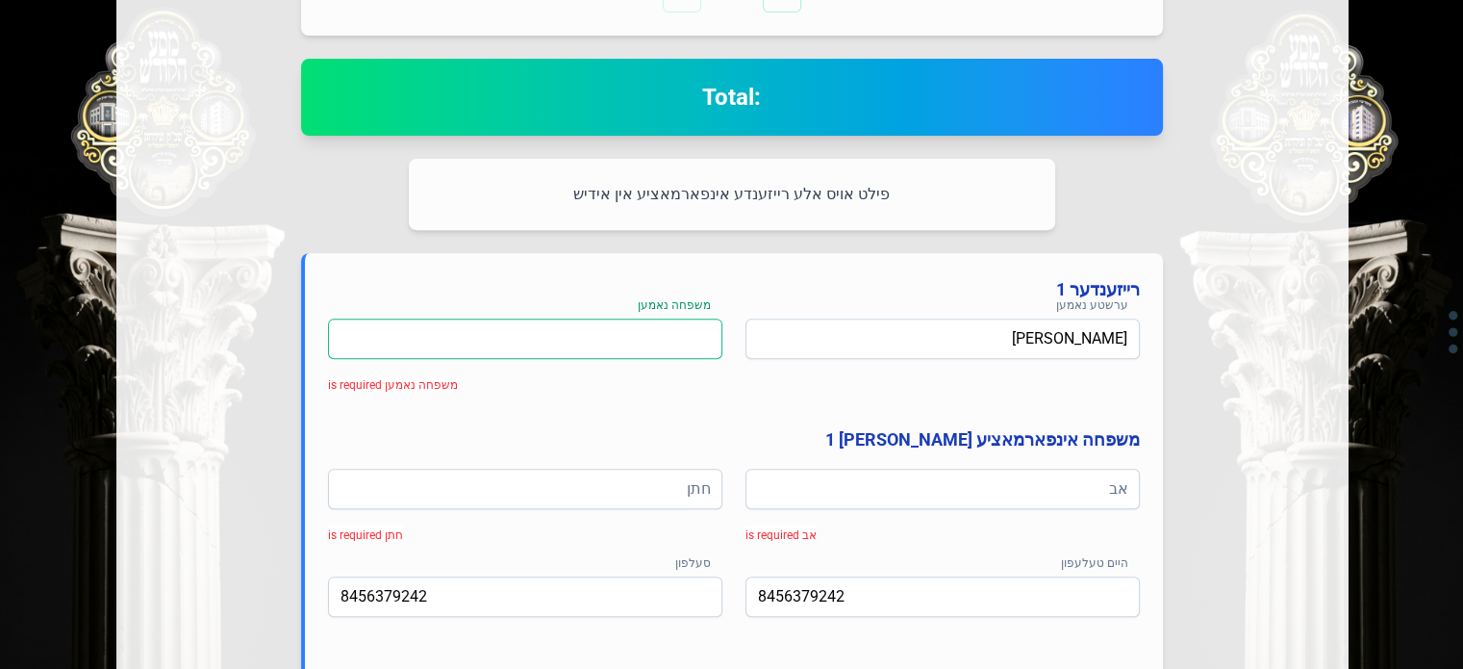
click at [676, 344] on input at bounding box center [525, 338] width 394 height 40
type input "האלפערט"
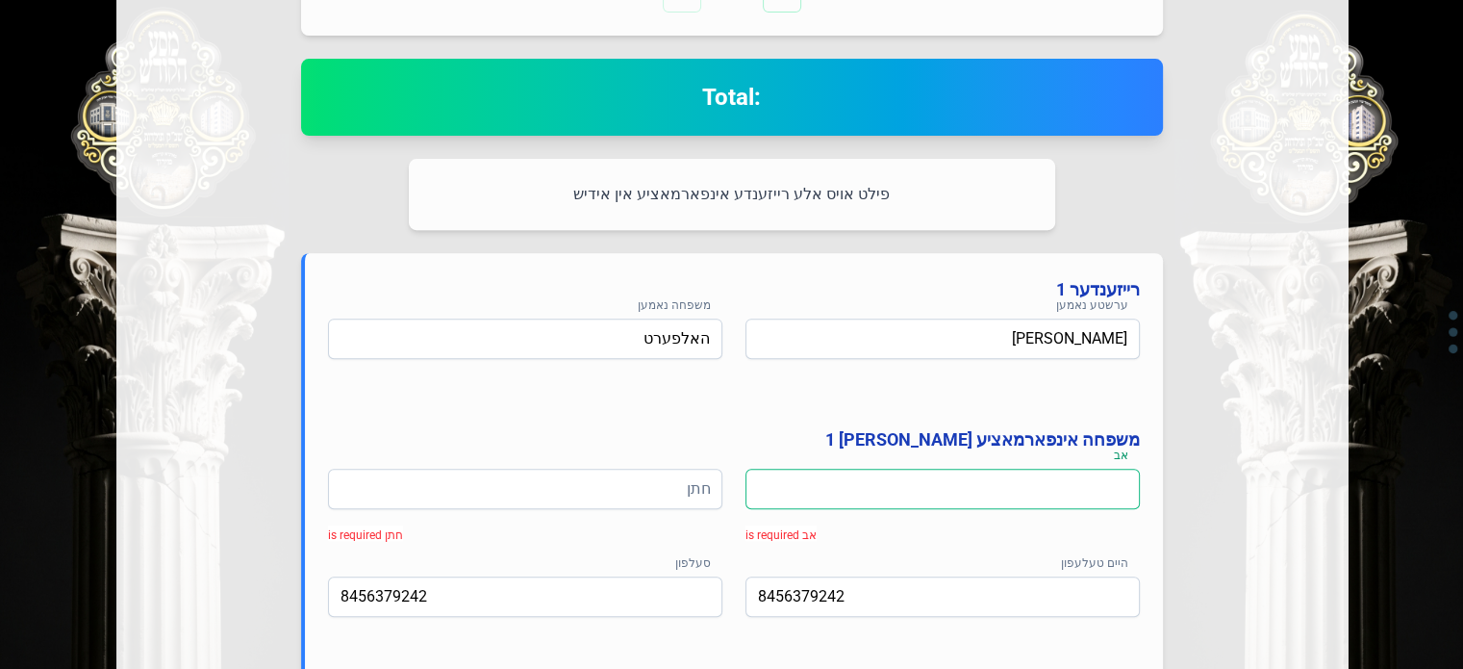
click at [1024, 478] on input at bounding box center [943, 488] width 394 height 40
type input "ליפא"
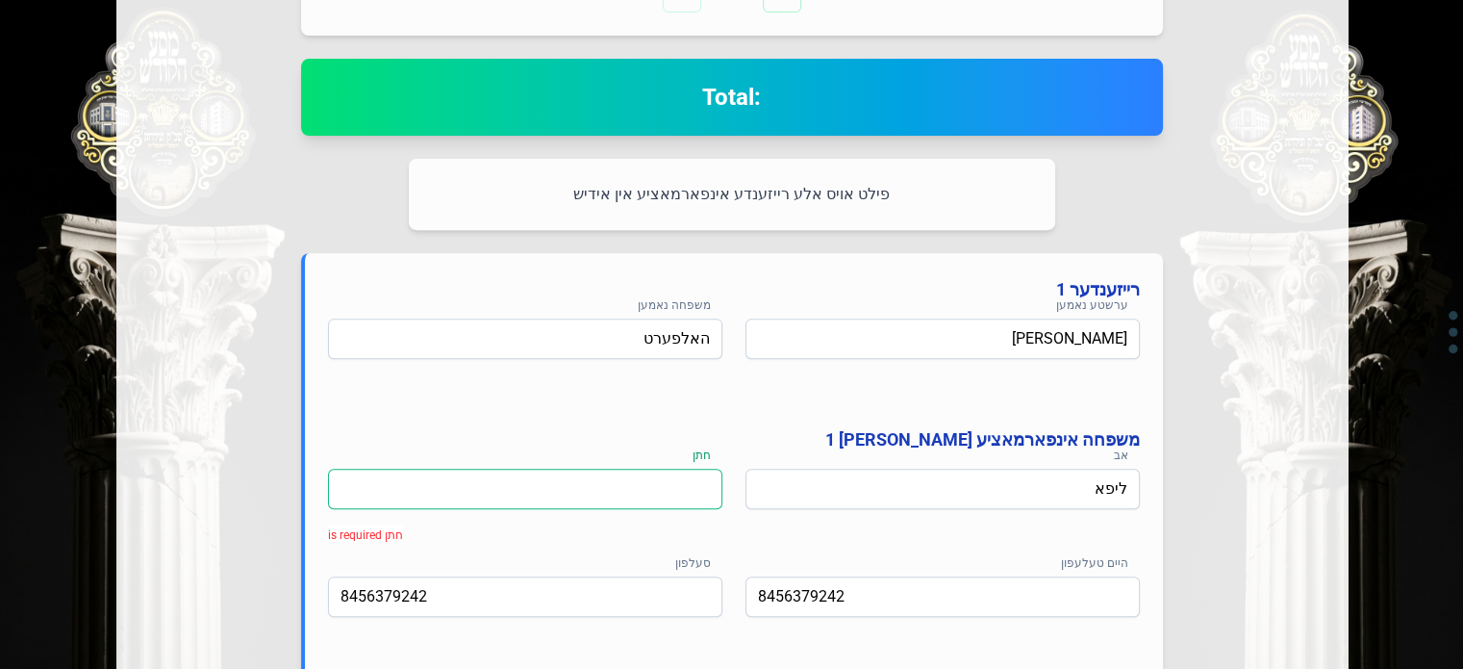
click at [646, 490] on input at bounding box center [525, 488] width 394 height 40
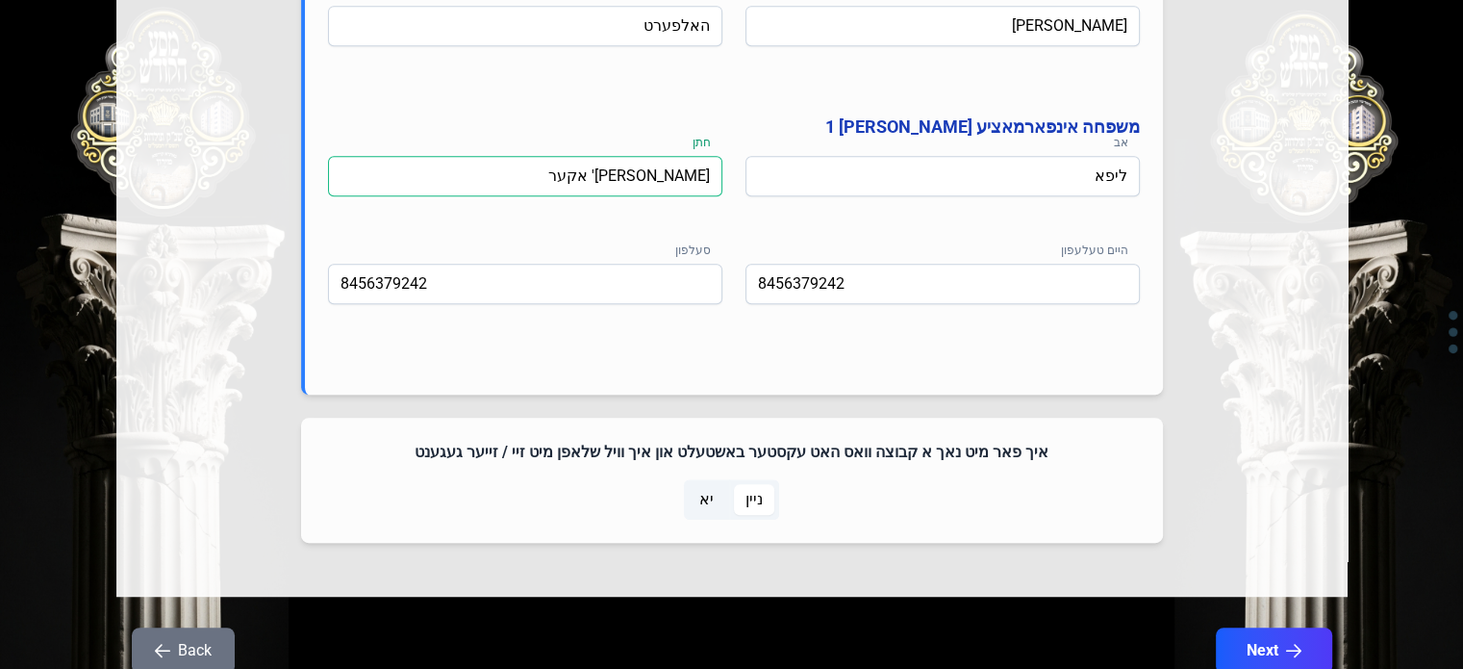
scroll to position [1124, 0]
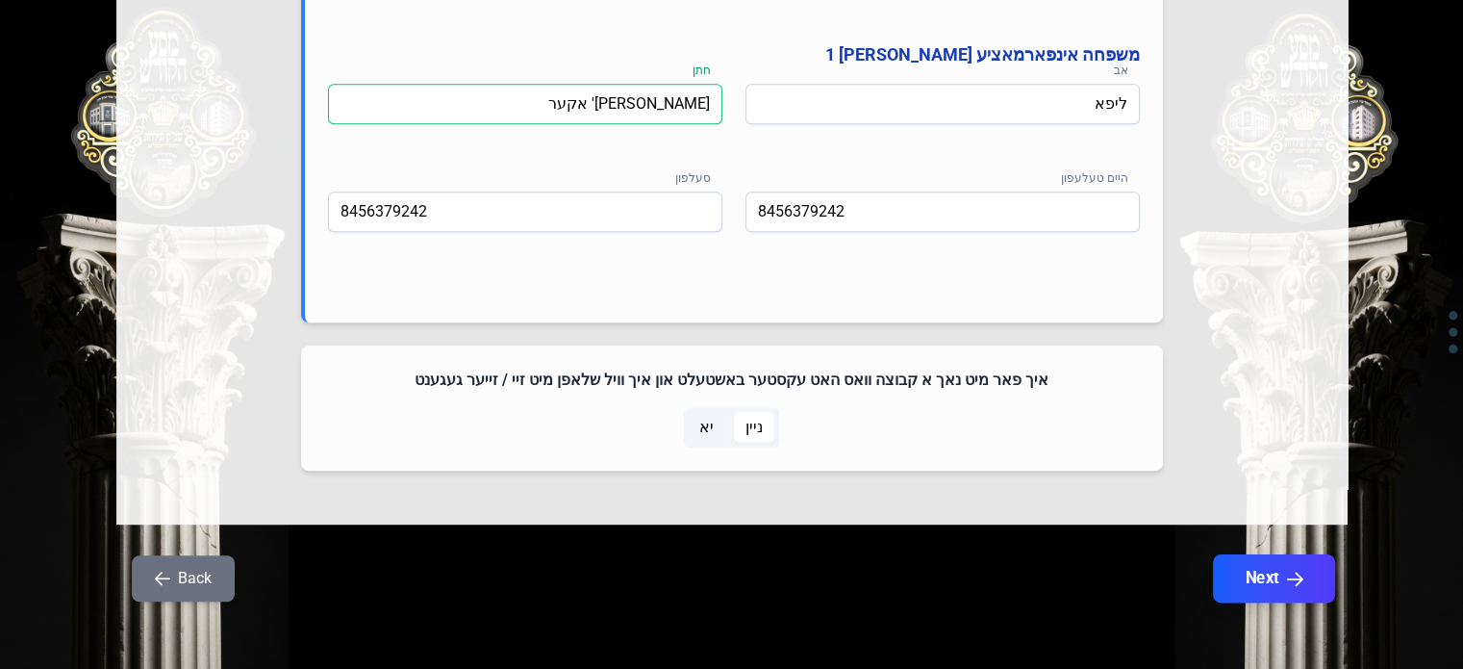
type input "[PERSON_NAME]' אקער"
click at [1282, 565] on button "Next" at bounding box center [1273, 578] width 122 height 48
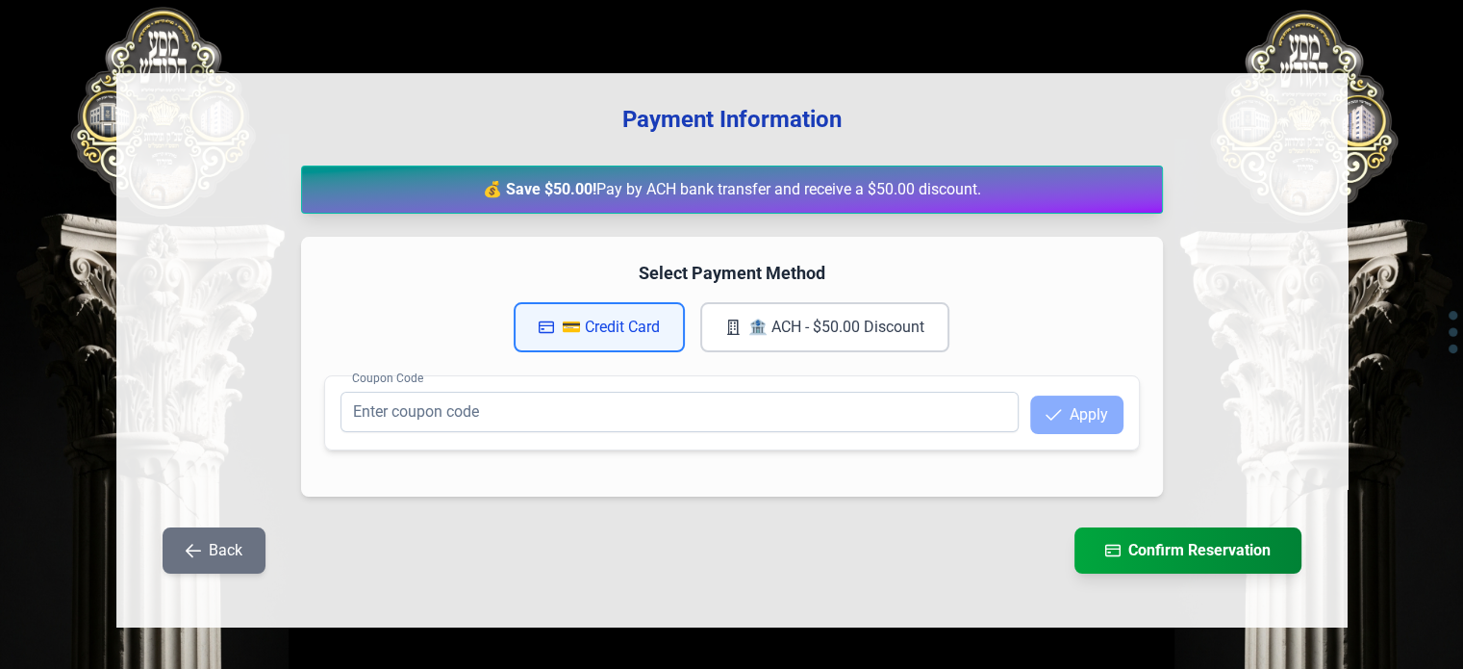
scroll to position [148, 0]
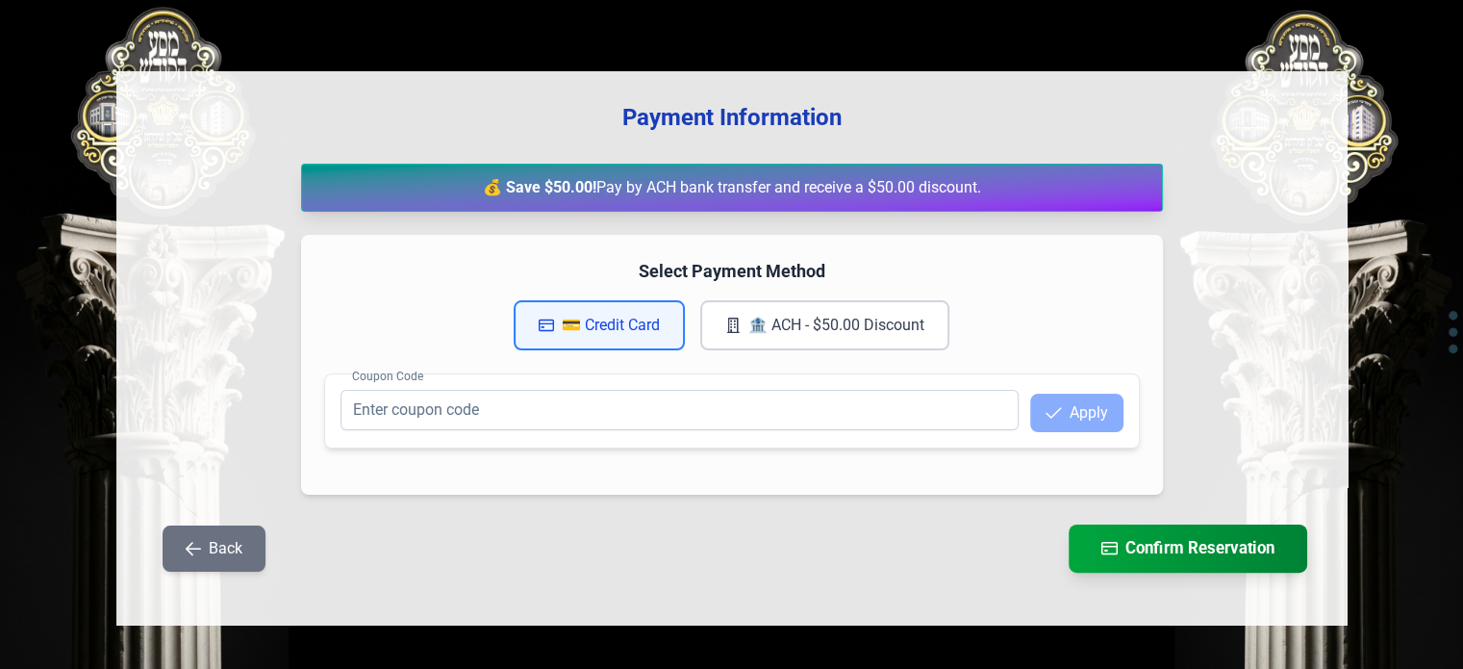
click at [1120, 539] on button "Confirm Reservation" at bounding box center [1188, 548] width 239 height 48
click at [195, 542] on icon "button" at bounding box center [193, 548] width 15 height 15
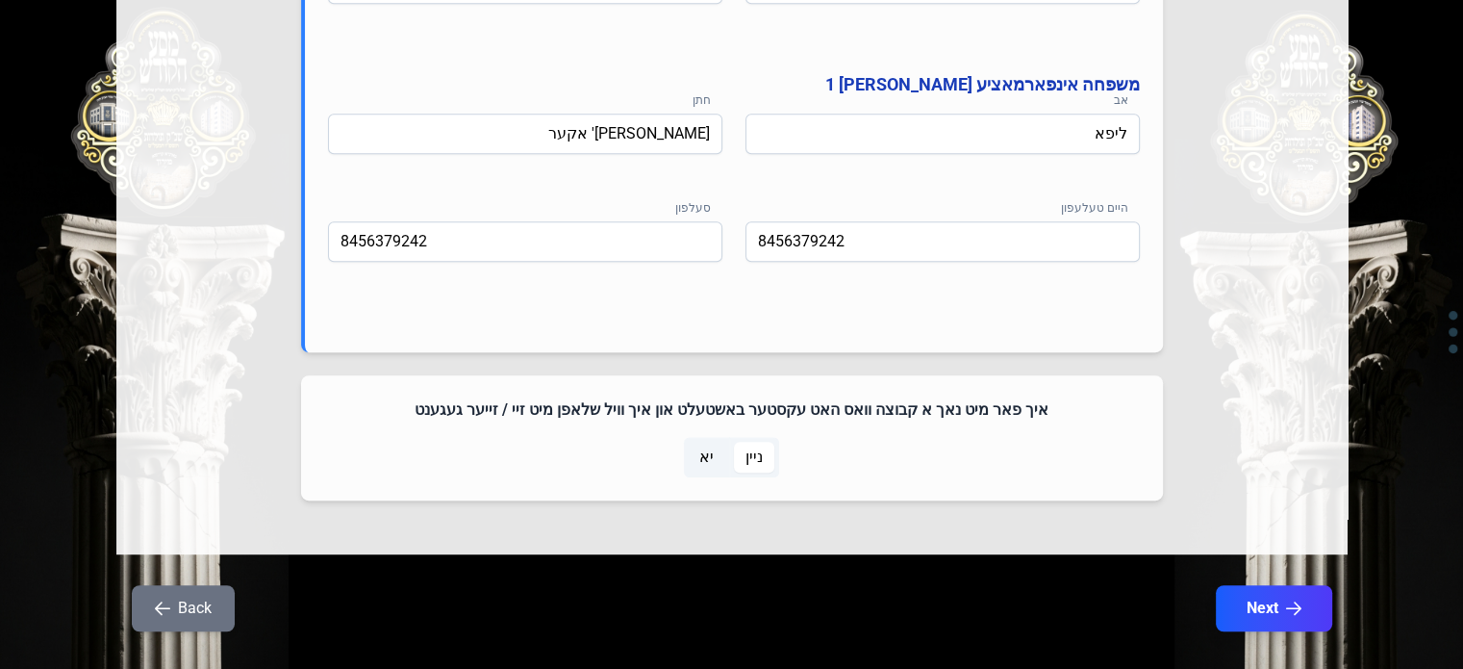
scroll to position [1124, 0]
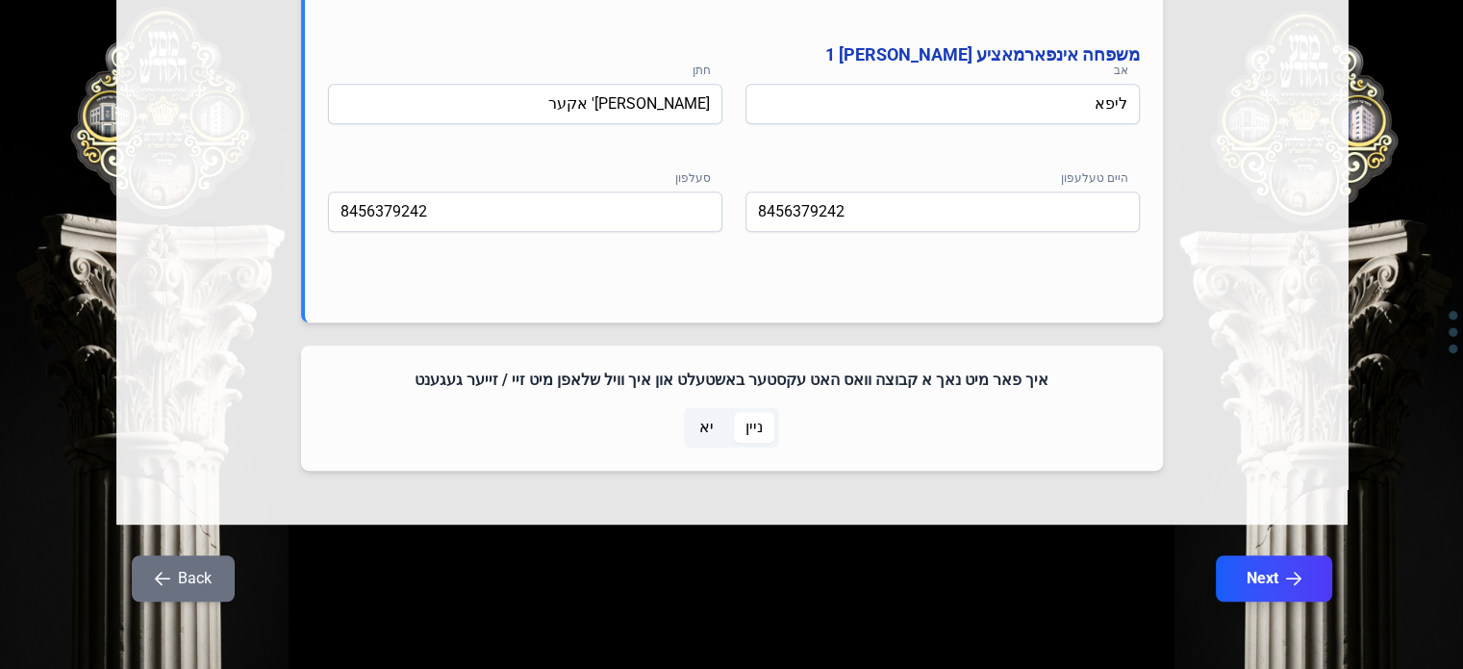
click at [190, 584] on button "Back" at bounding box center [183, 578] width 103 height 46
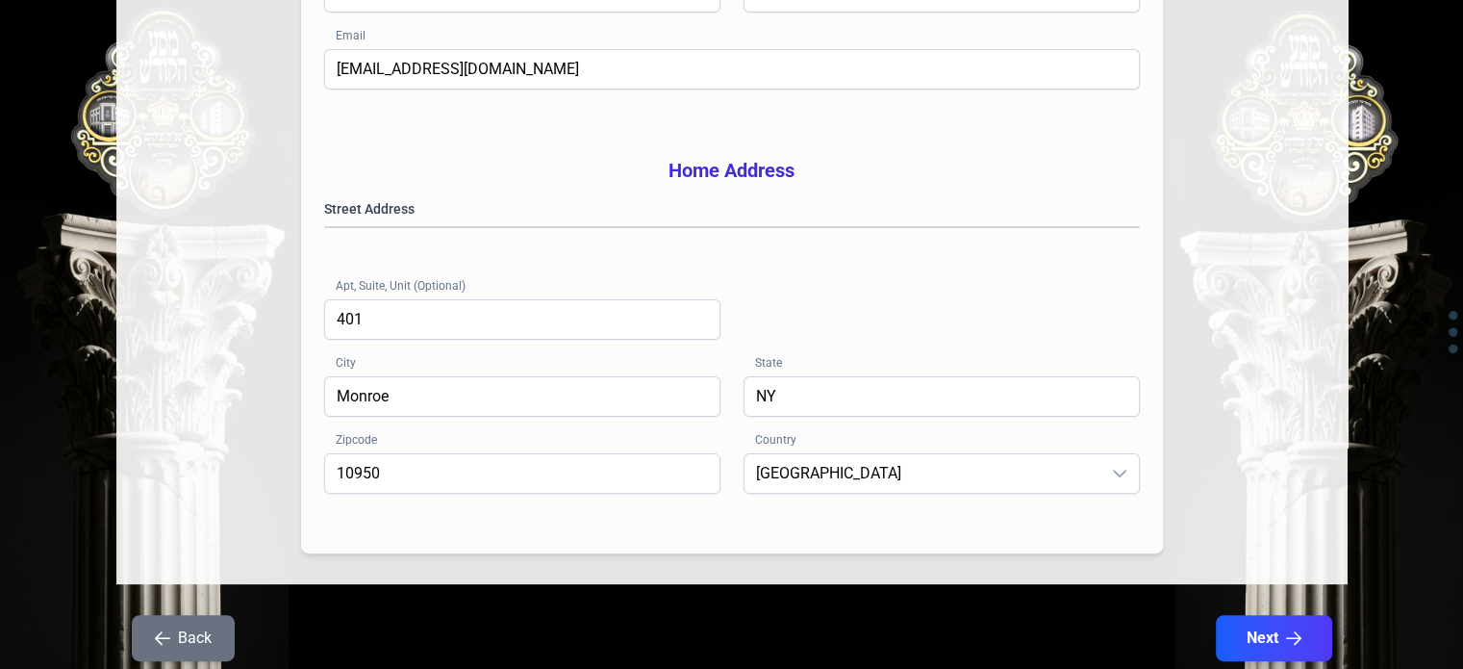
scroll to position [481, 0]
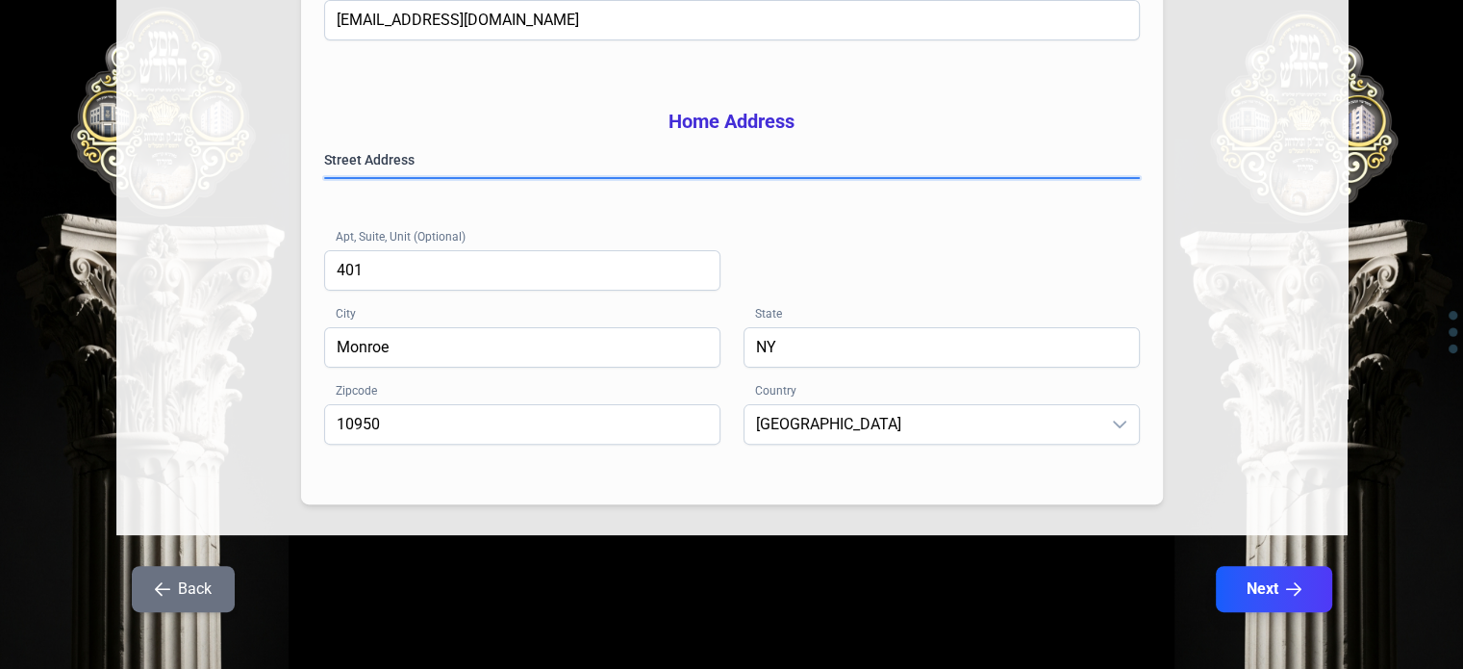
click at [325, 178] on gmp-place-autocomplete at bounding box center [325, 178] width 0 height 0
drag, startPoint x: 580, startPoint y: 195, endPoint x: 454, endPoint y: 207, distance: 126.5
click at [325, 178] on gmp-place-autocomplete at bounding box center [325, 178] width 0 height 0
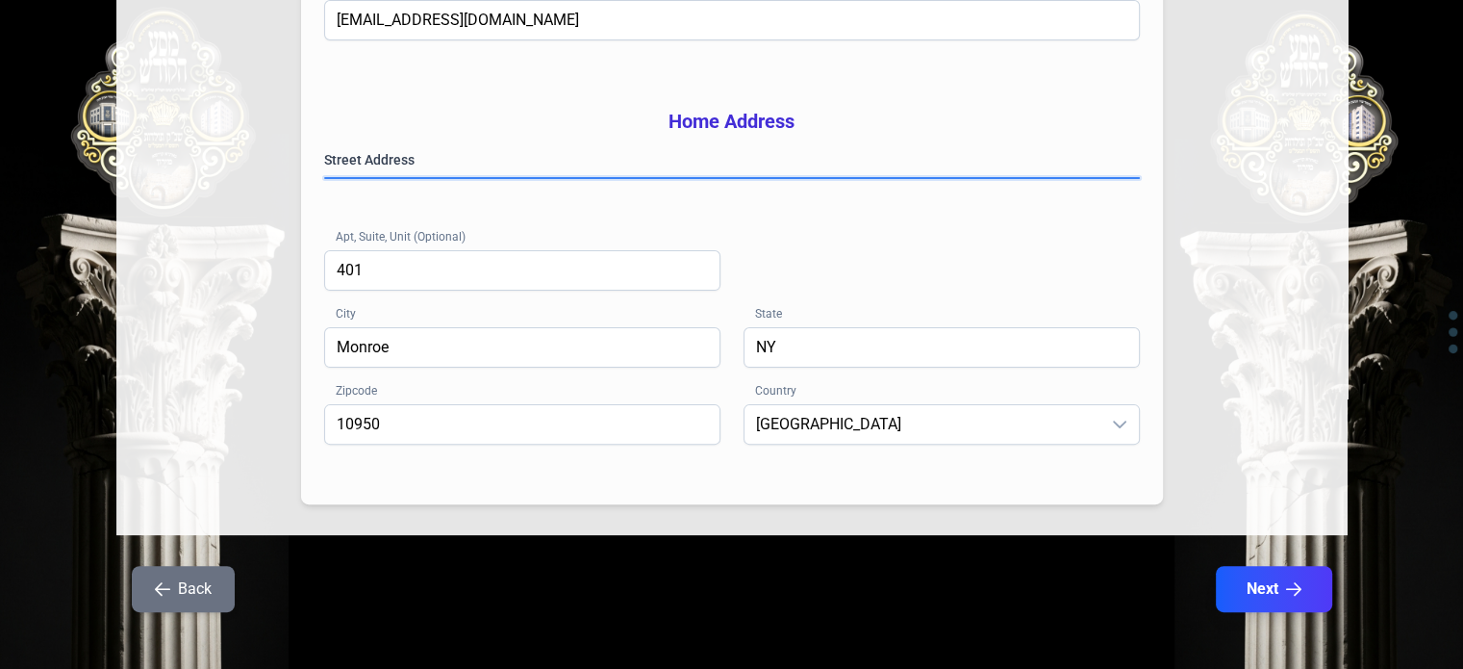
click at [325, 178] on gmp-place-autocomplete at bounding box center [325, 178] width 0 height 0
drag, startPoint x: 565, startPoint y: 194, endPoint x: 466, endPoint y: 207, distance: 99.9
click at [325, 178] on gmp-place-autocomplete at bounding box center [325, 178] width 0 height 0
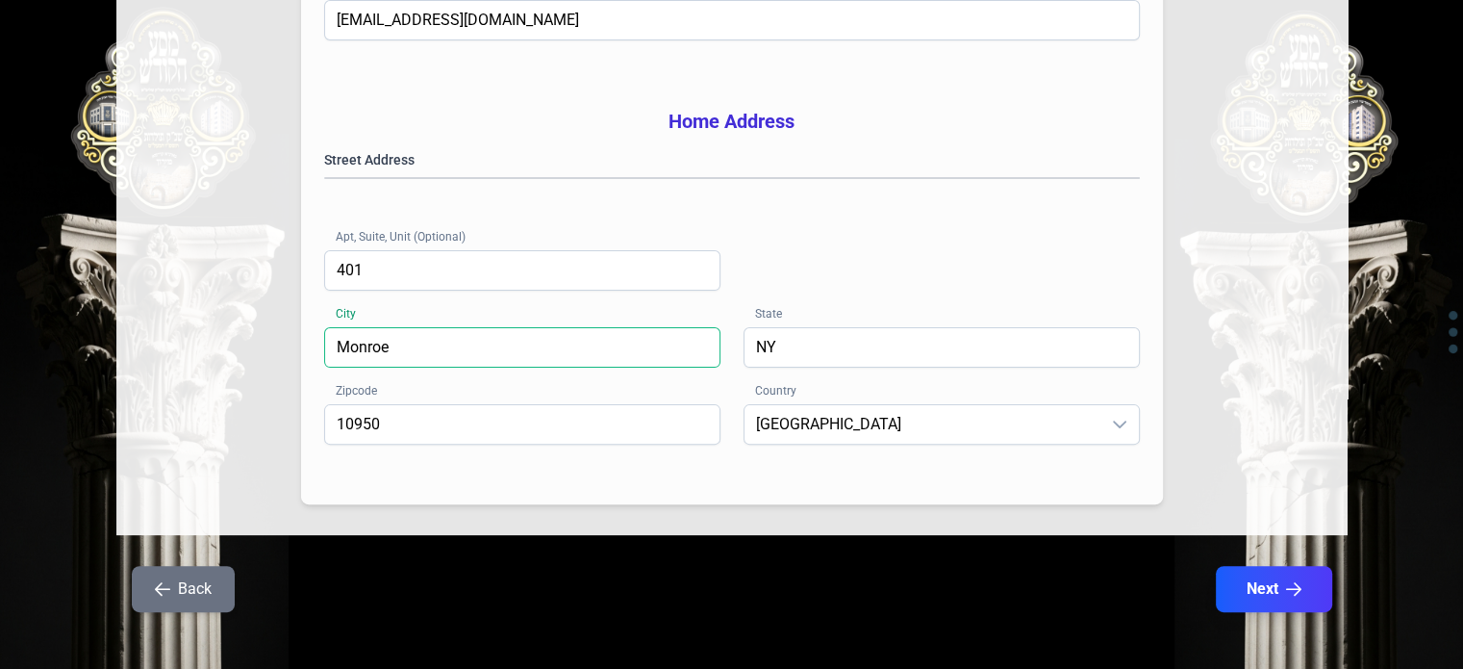
click at [495, 364] on input "Monroe" at bounding box center [522, 347] width 396 height 40
click at [884, 367] on input "NY" at bounding box center [942, 347] width 396 height 40
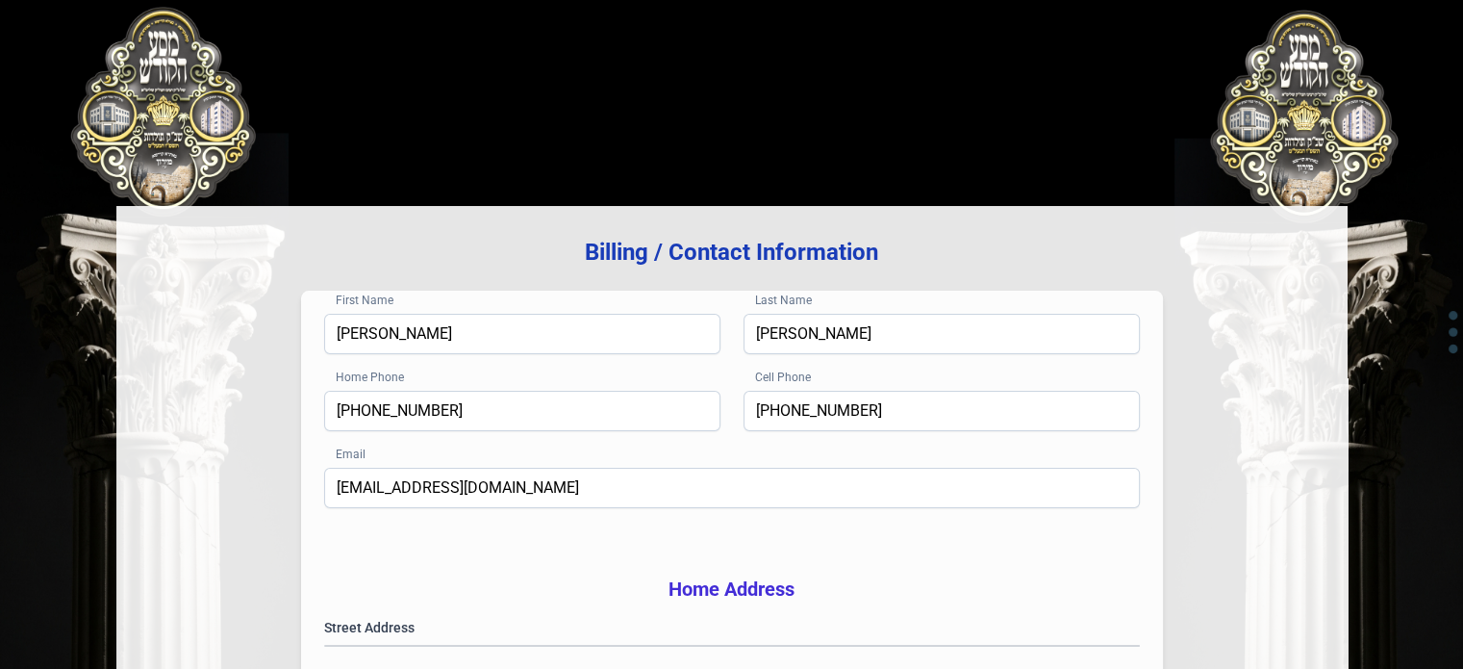
scroll to position [0, 0]
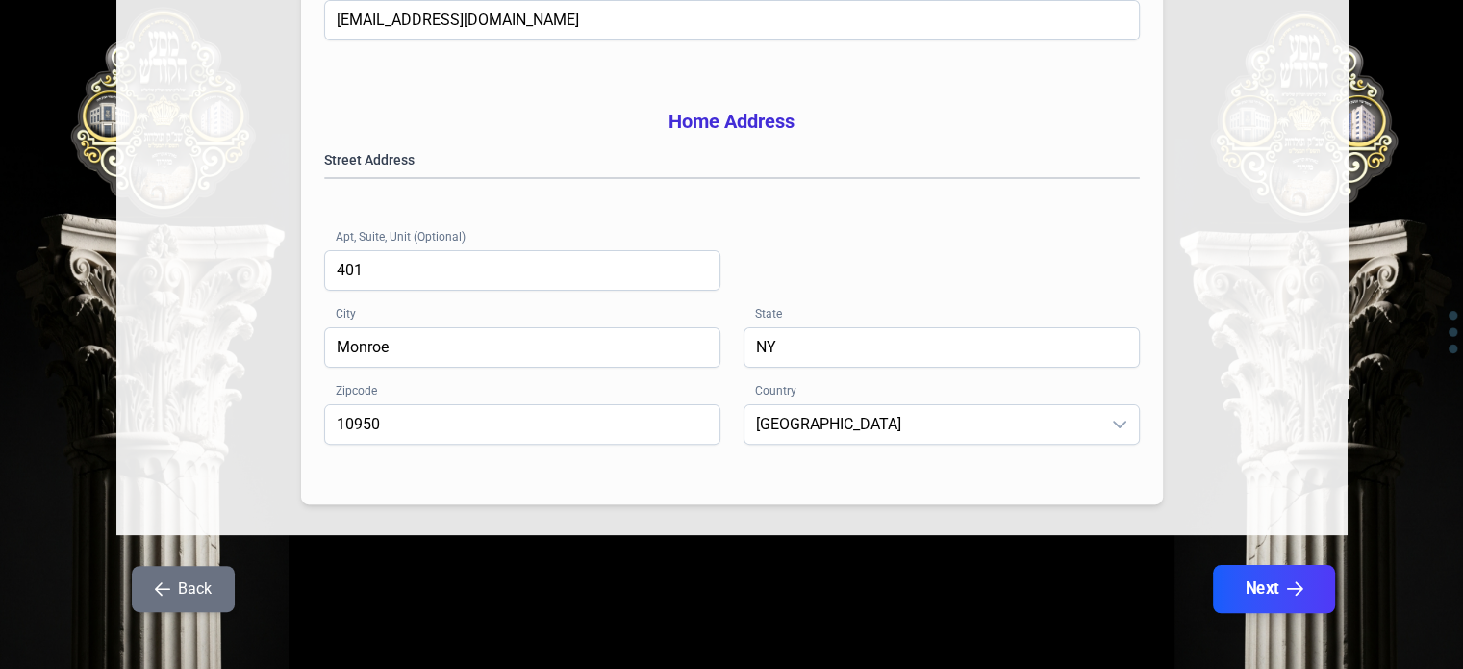
click at [1253, 613] on button "Next" at bounding box center [1273, 589] width 122 height 48
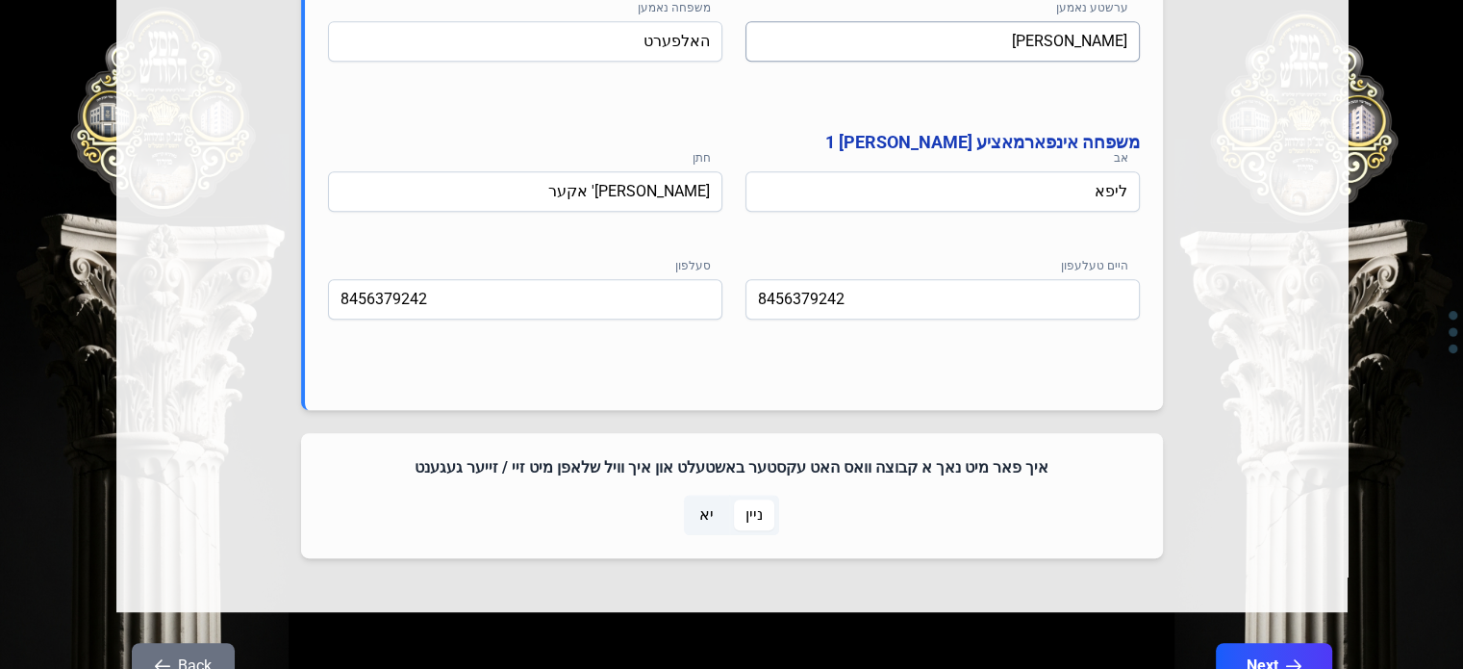
scroll to position [1124, 0]
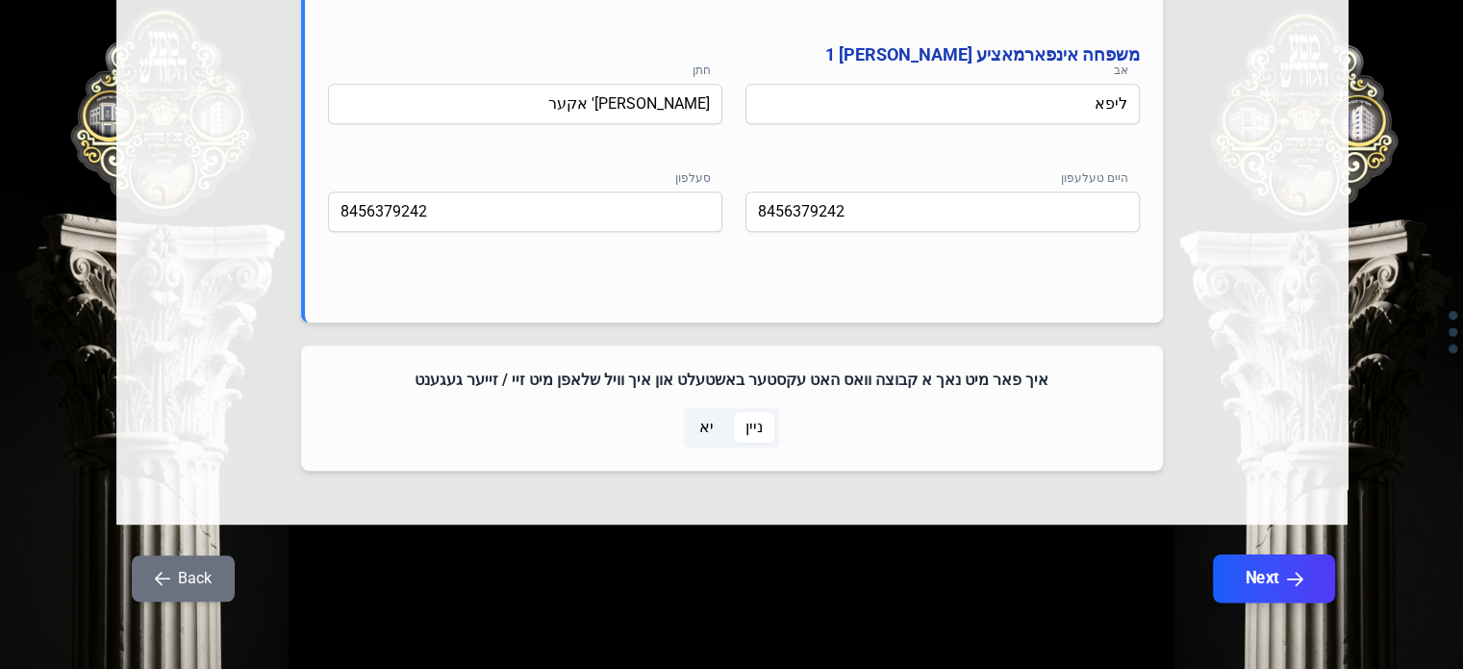
click at [1319, 572] on button "Next" at bounding box center [1273, 578] width 122 height 48
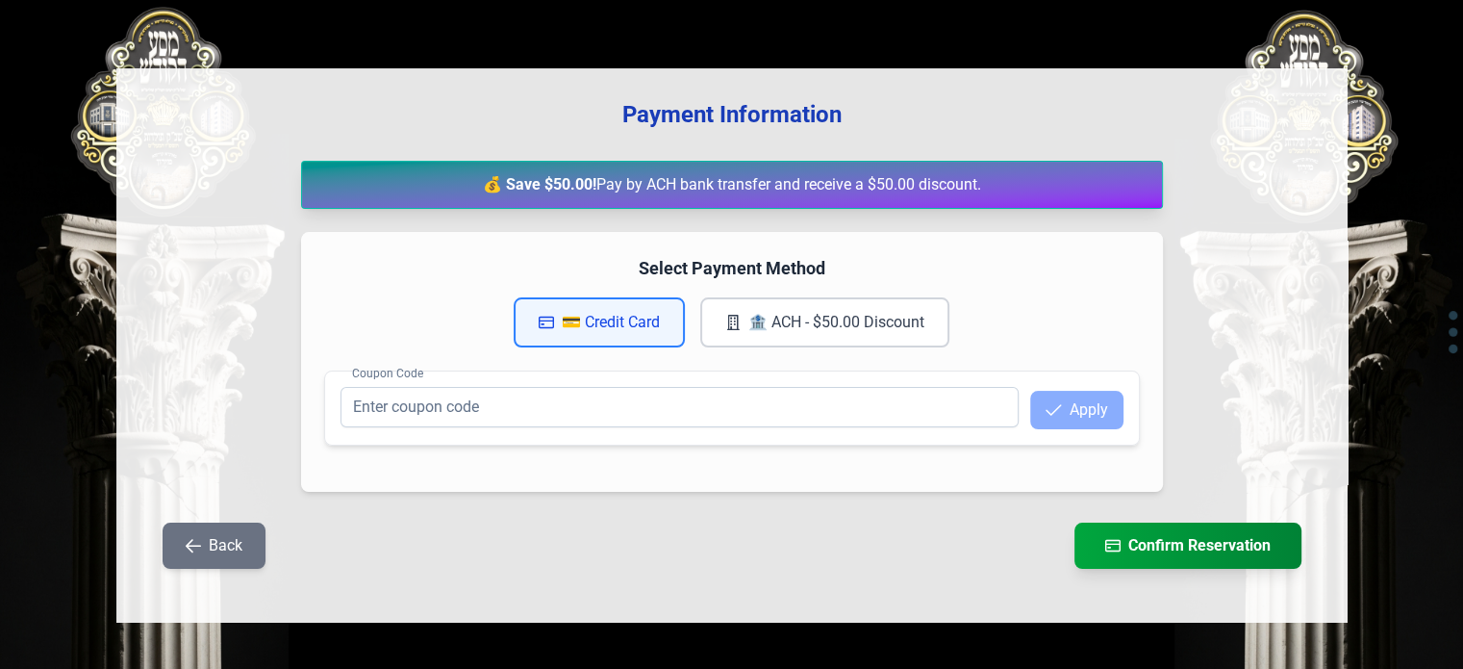
scroll to position [0, 0]
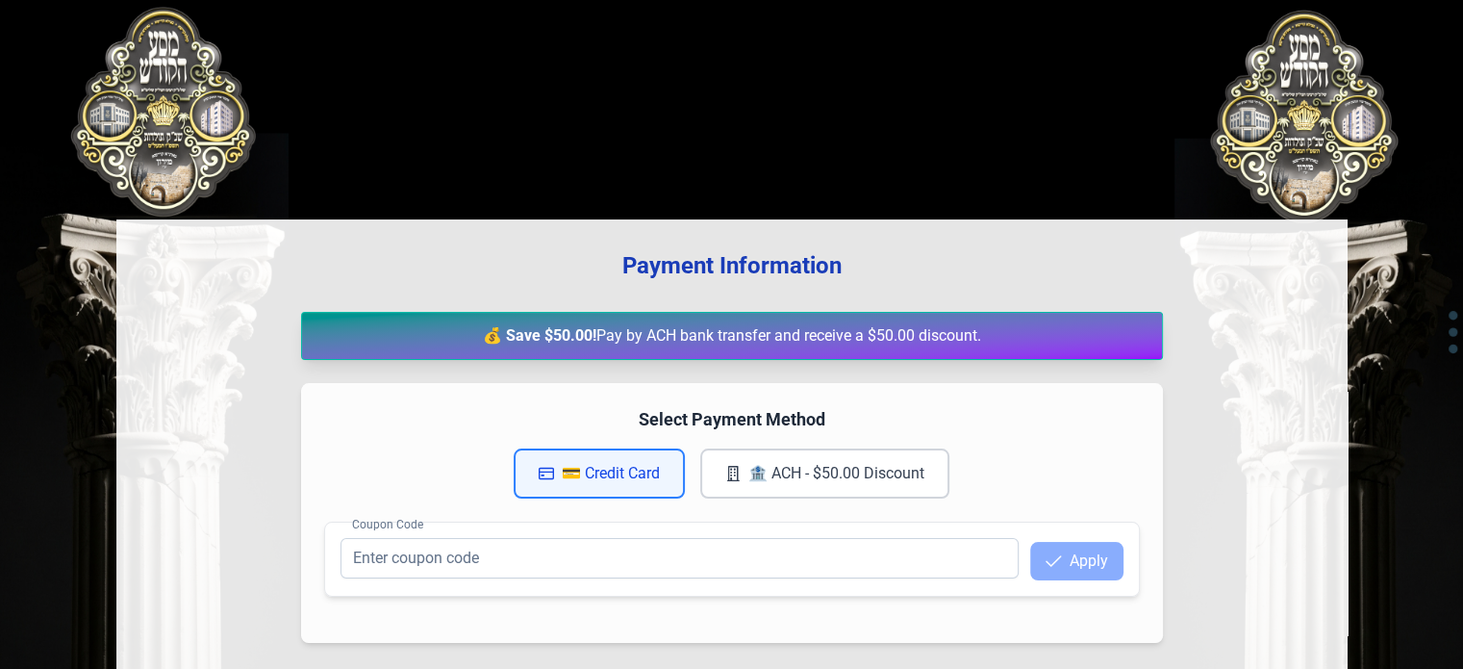
click at [608, 472] on button "💳 Credit Card" at bounding box center [599, 473] width 171 height 50
click at [683, 543] on input "Coupon Code" at bounding box center [680, 558] width 678 height 40
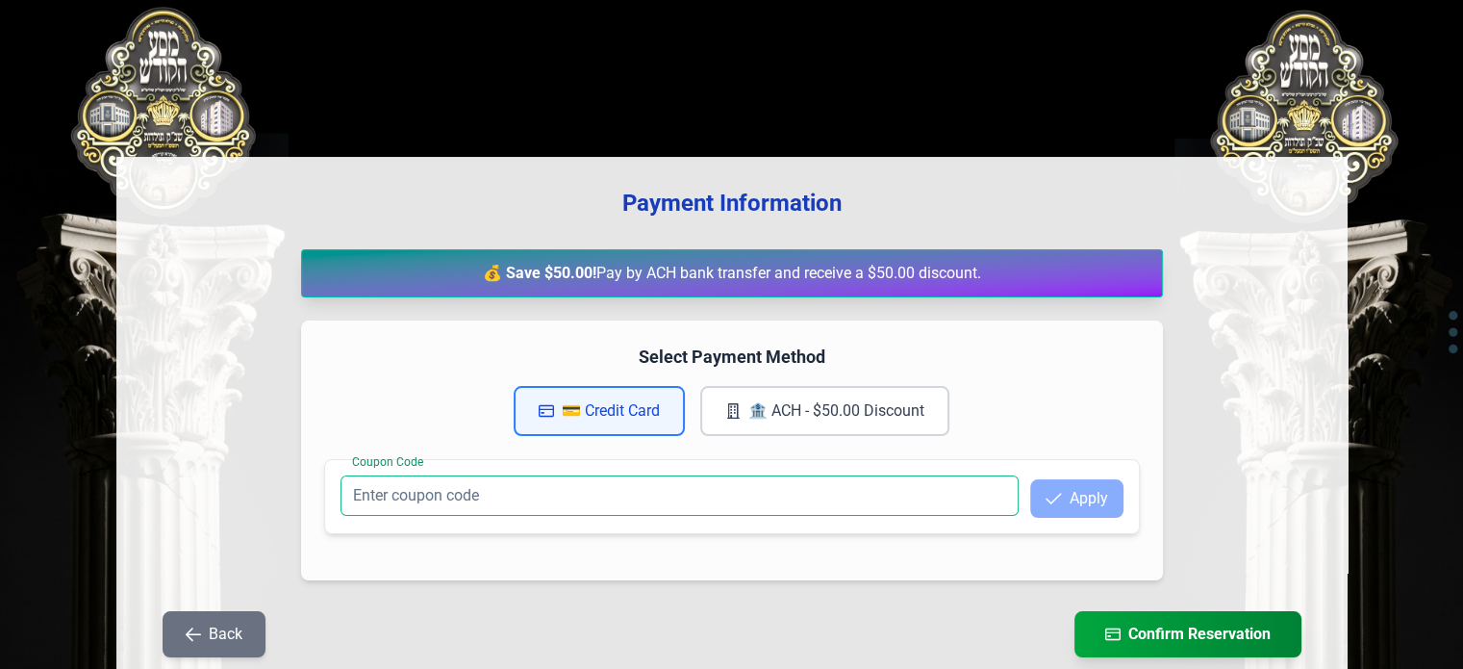
scroll to position [148, 0]
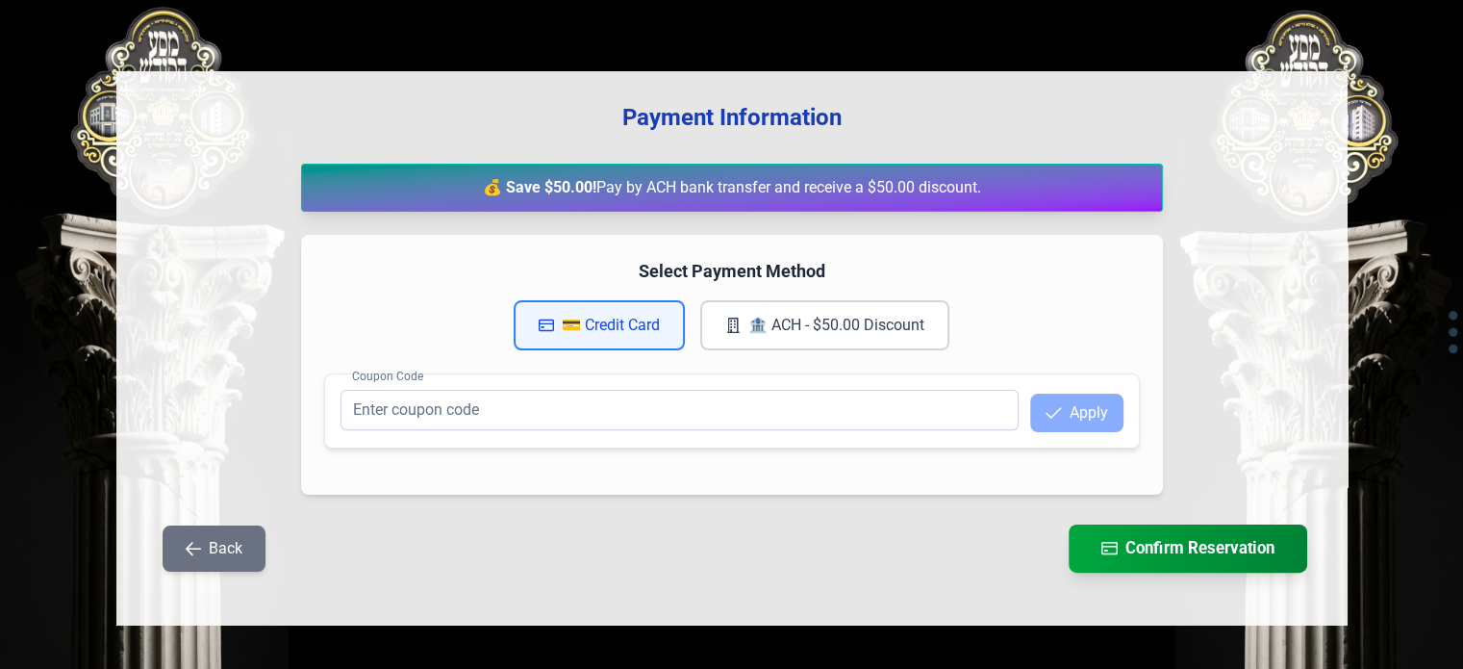
click at [1200, 556] on button "Confirm Reservation" at bounding box center [1188, 548] width 239 height 48
click at [597, 168] on div "💰 Save $50.00! Pay by ACH bank transfer and receive a $50.00 discount." at bounding box center [732, 188] width 862 height 48
click at [180, 543] on button "Back" at bounding box center [214, 548] width 103 height 46
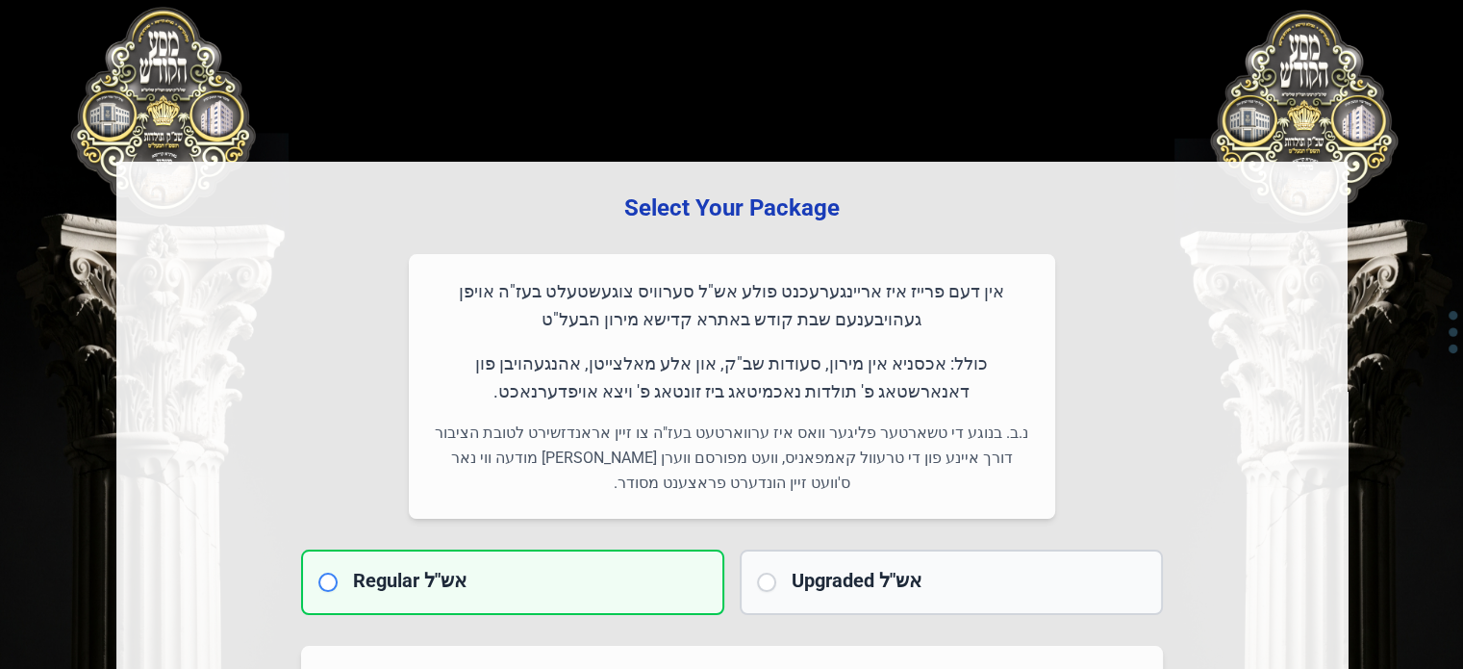
scroll to position [289, 0]
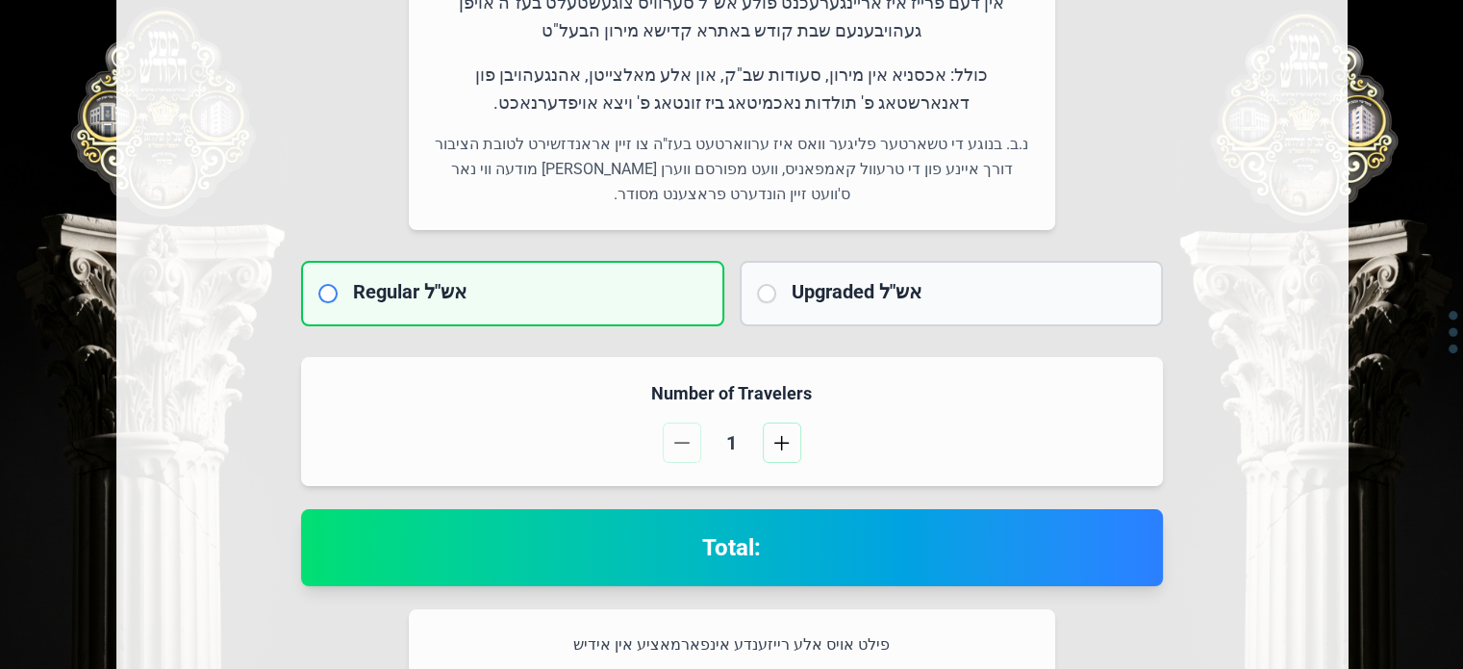
click at [735, 545] on h2 "Total:" at bounding box center [732, 547] width 816 height 31
click at [736, 544] on h2 "Total:" at bounding box center [732, 547] width 816 height 31
click at [765, 295] on input "radio" at bounding box center [766, 293] width 19 height 19
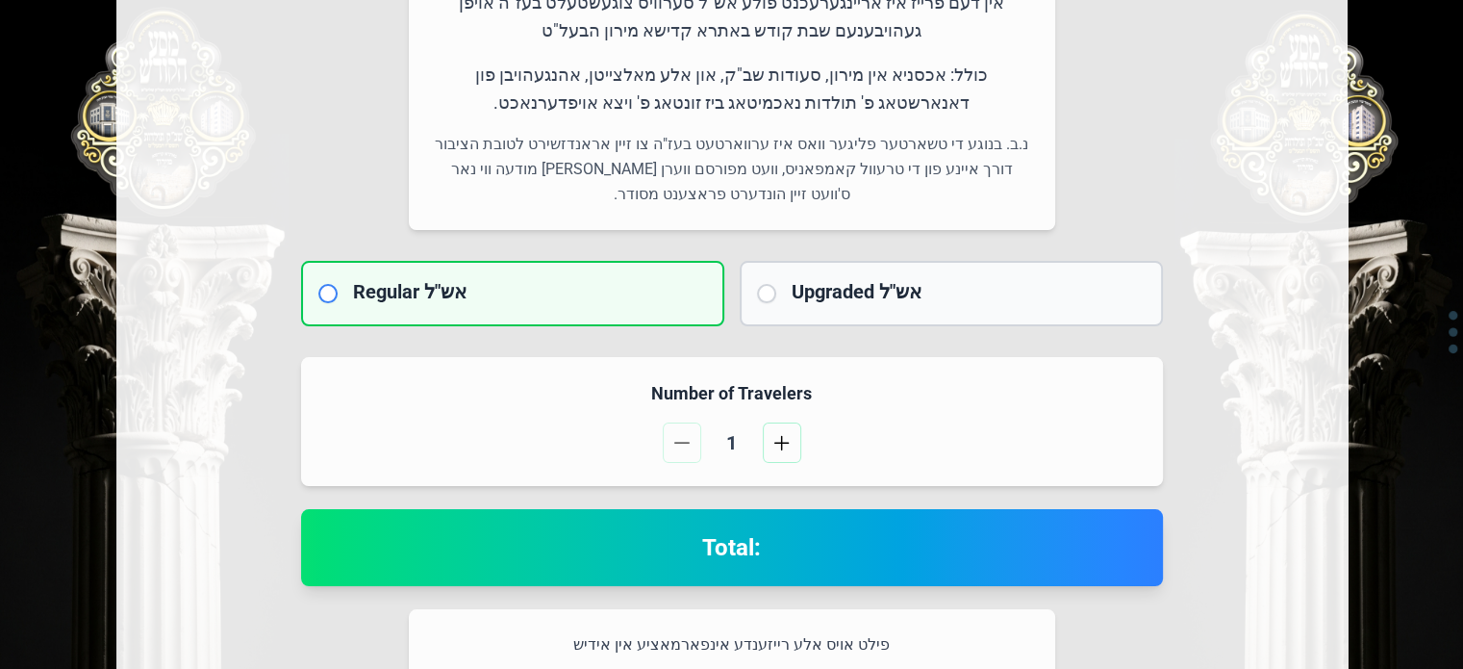
radio input "true"
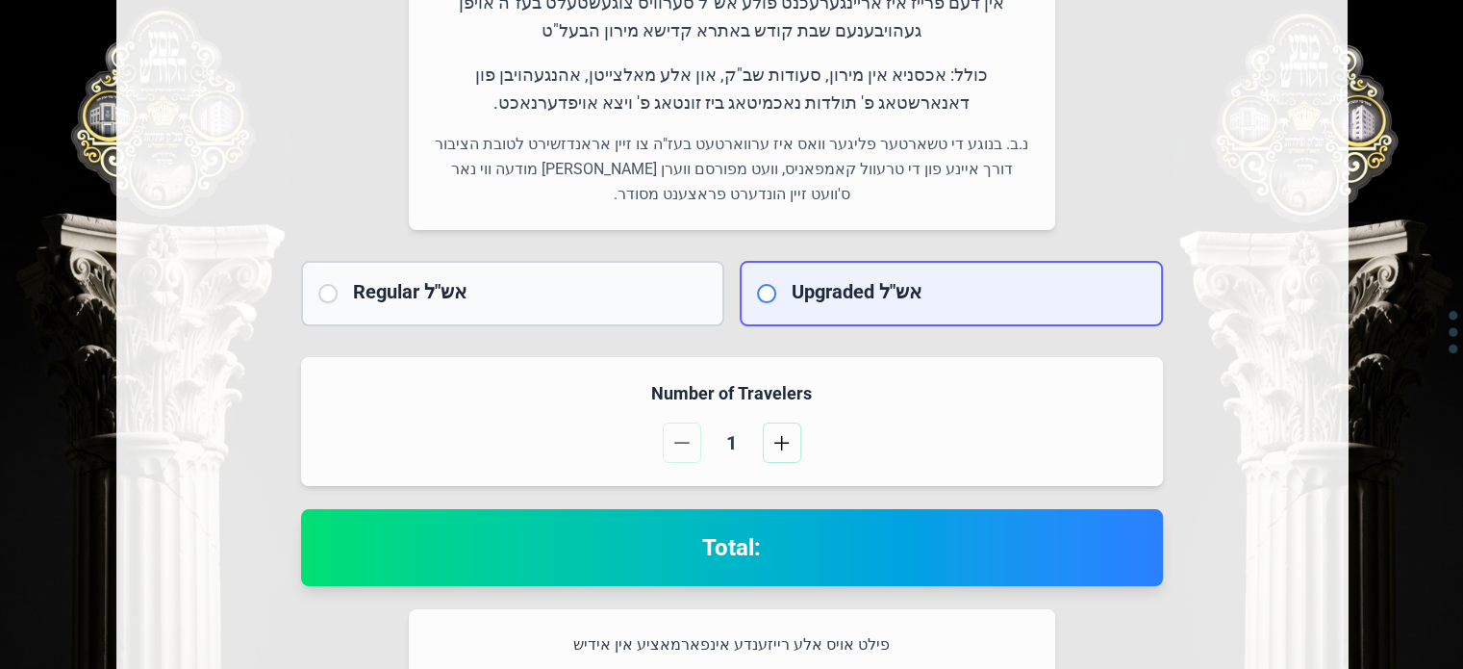
click at [504, 299] on h2 "Regular אש"ל" at bounding box center [530, 291] width 354 height 27
radio input "true"
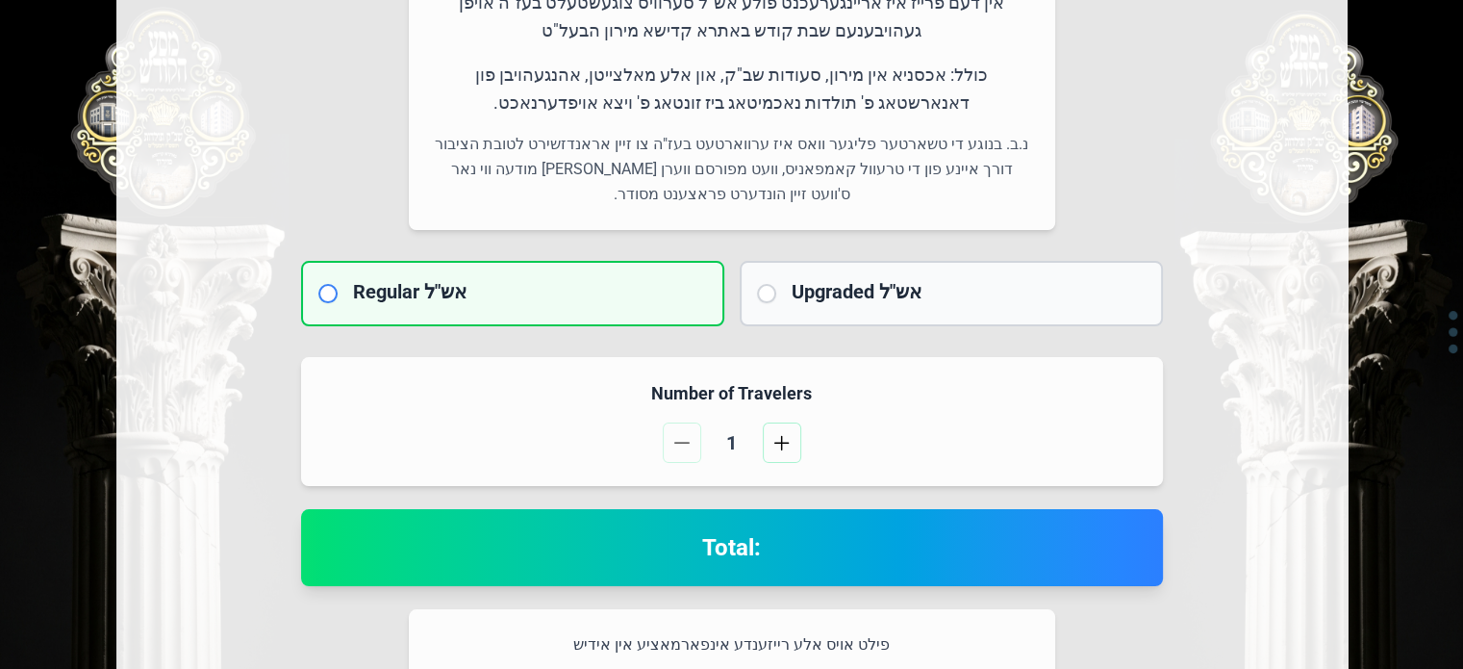
click at [328, 298] on input "radio" at bounding box center [327, 293] width 19 height 19
click at [323, 286] on input "radio" at bounding box center [327, 293] width 19 height 19
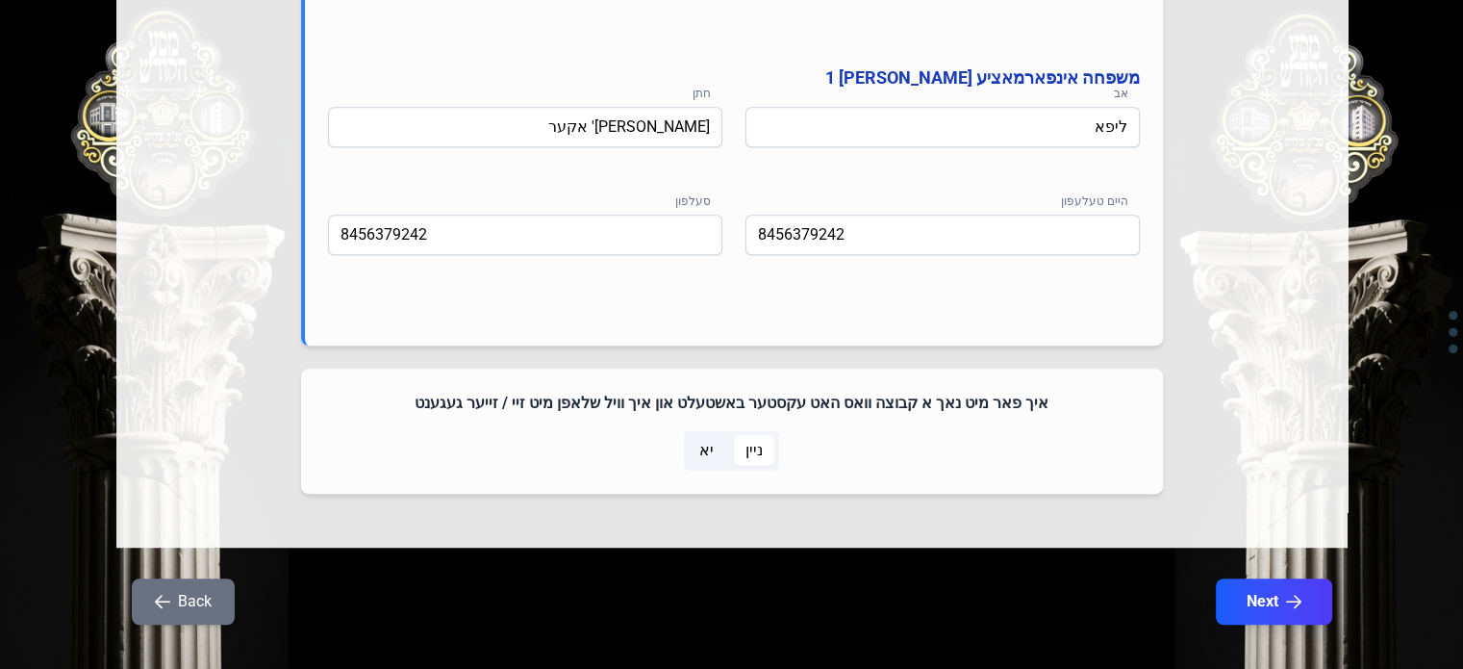
scroll to position [1124, 0]
